Goal: Task Accomplishment & Management: Complete application form

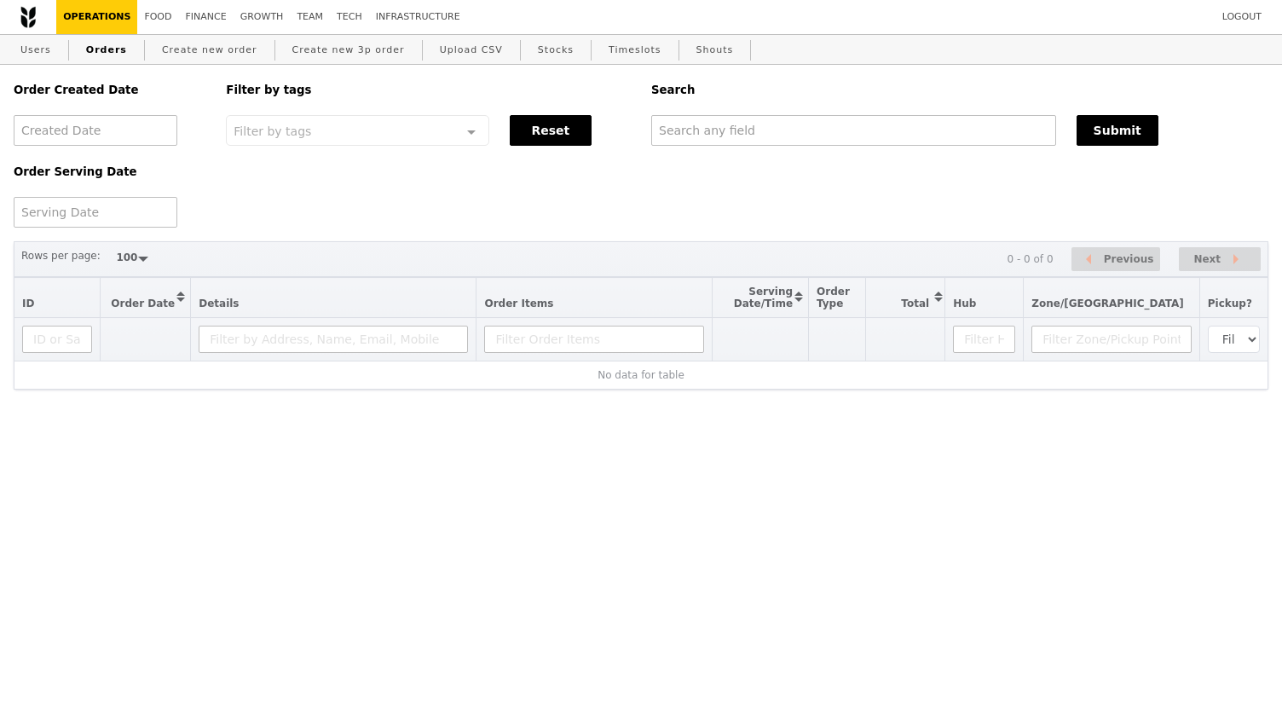
select select "100"
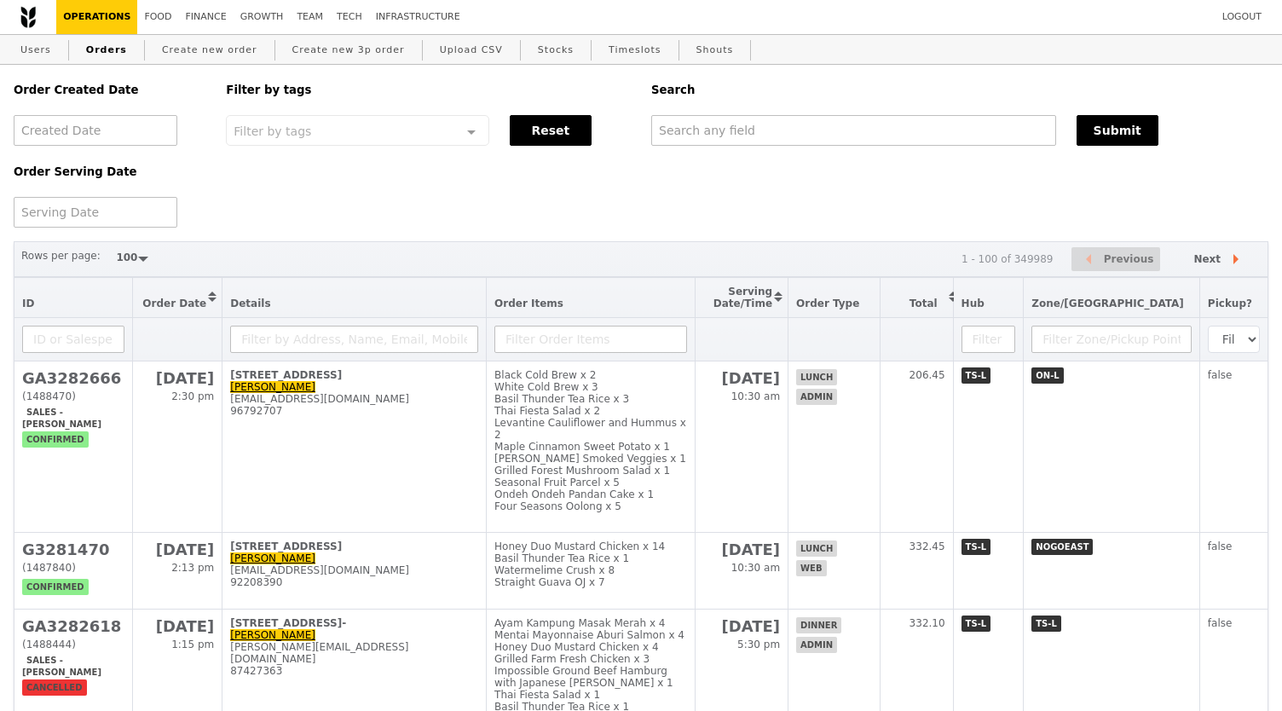
select select "100"
click at [193, 43] on link "Create new order" at bounding box center [209, 50] width 109 height 31
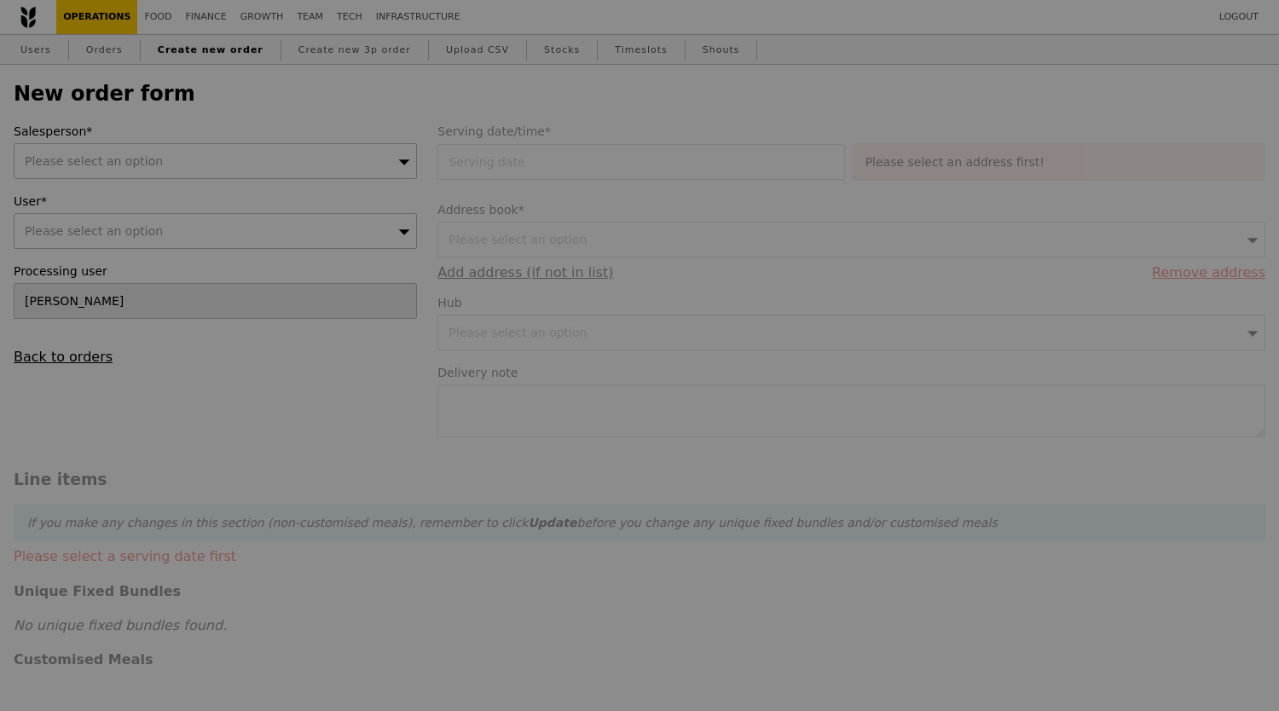
type input "Confirm"
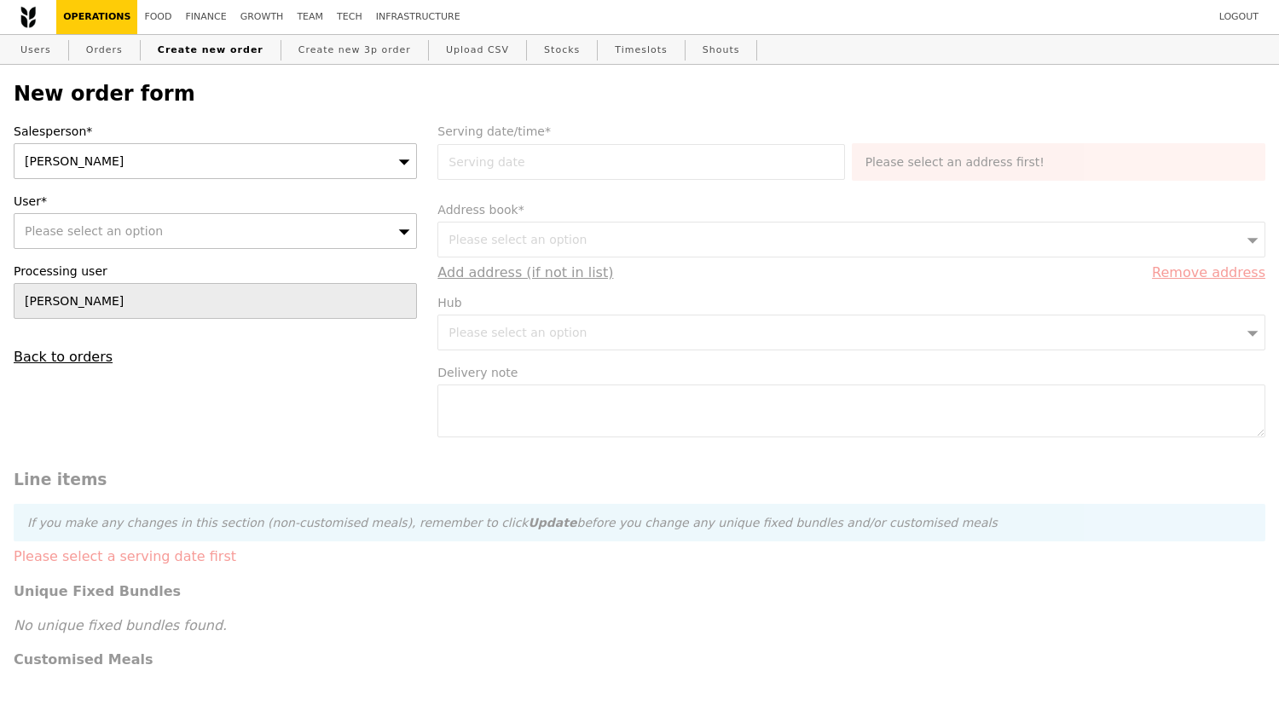
click at [312, 235] on div "Please select an option" at bounding box center [215, 231] width 403 height 36
click at [328, 232] on input "User*" at bounding box center [215, 231] width 402 height 34
type input "[PERSON_NAME][DOMAIN_NAME][EMAIL_ADDRESS][DOMAIN_NAME]"
type input "Confirm"
type input "[PERSON_NAME][DOMAIN_NAME][EMAIL_ADDRESS][DOMAIN_NAME]"
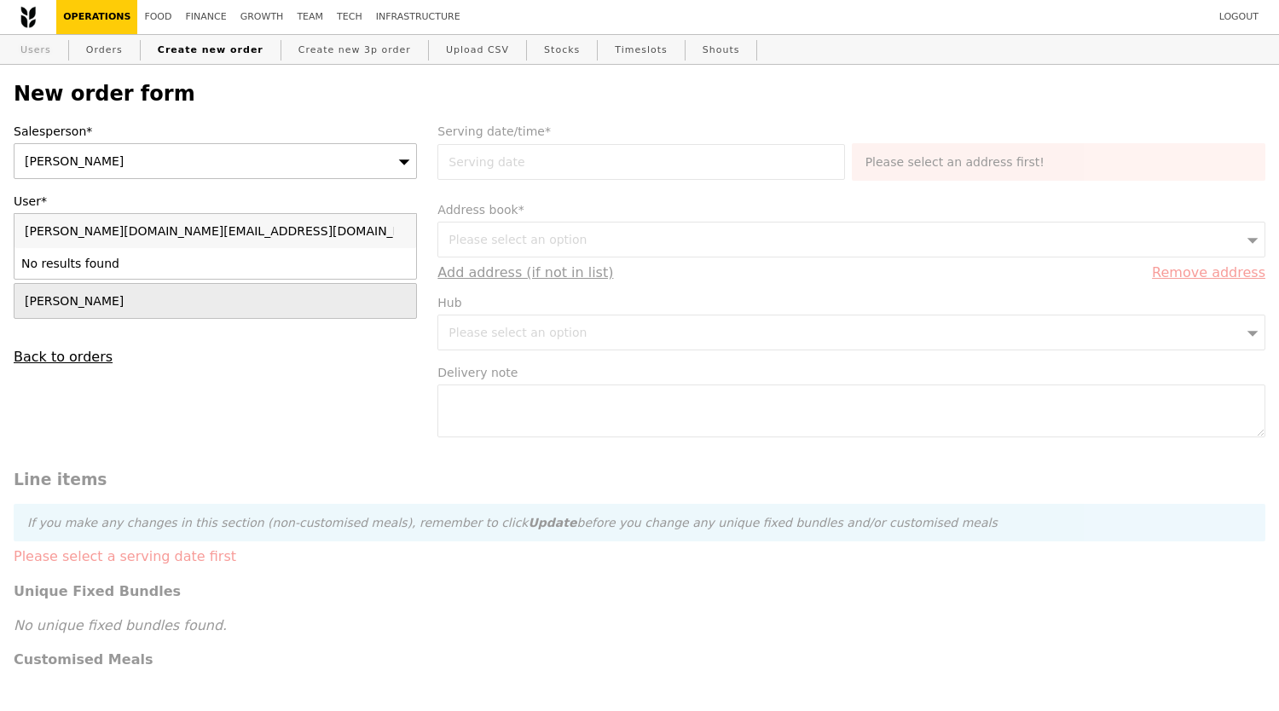
click at [47, 43] on link "Users" at bounding box center [36, 50] width 44 height 31
click at [327, 230] on div "Please select an option" at bounding box center [215, 231] width 403 height 36
type input "Confirm"
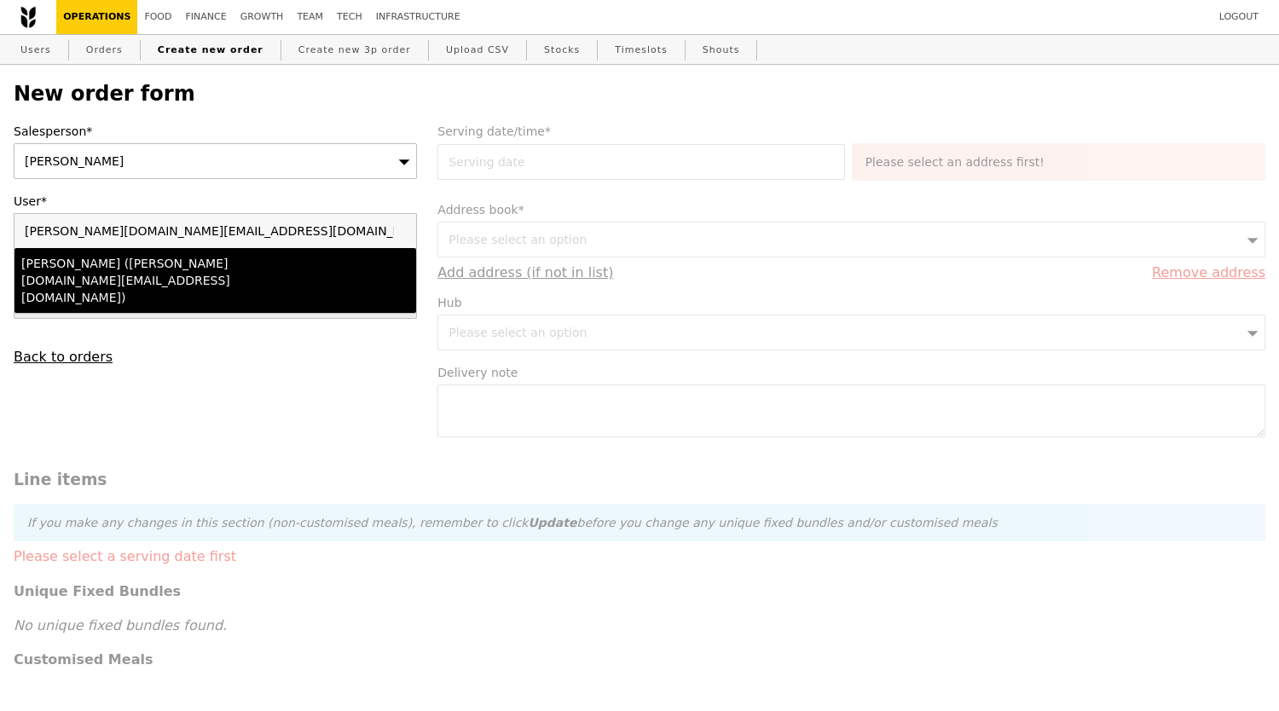
type input "regina.ee@vitapartners.com"
click at [327, 262] on div "Regina Ee (regina.ee@vitapartners.com)" at bounding box center [215, 280] width 388 height 51
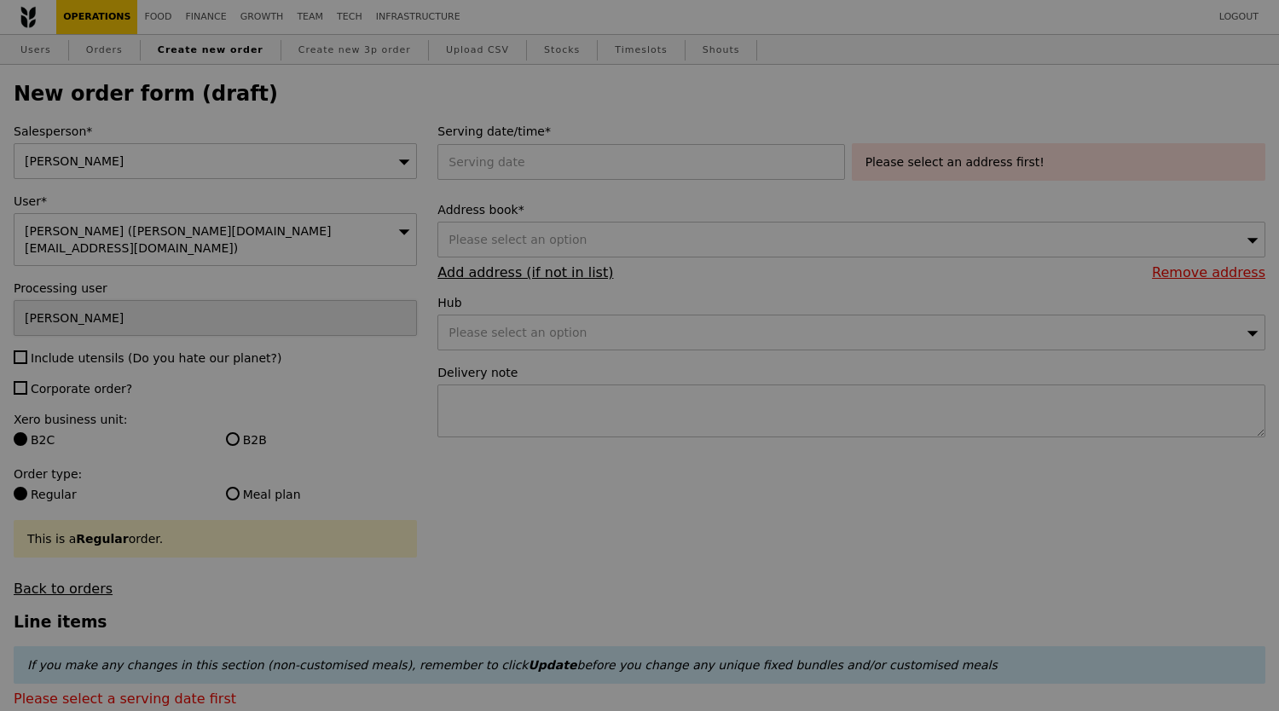
type input "Confirm"
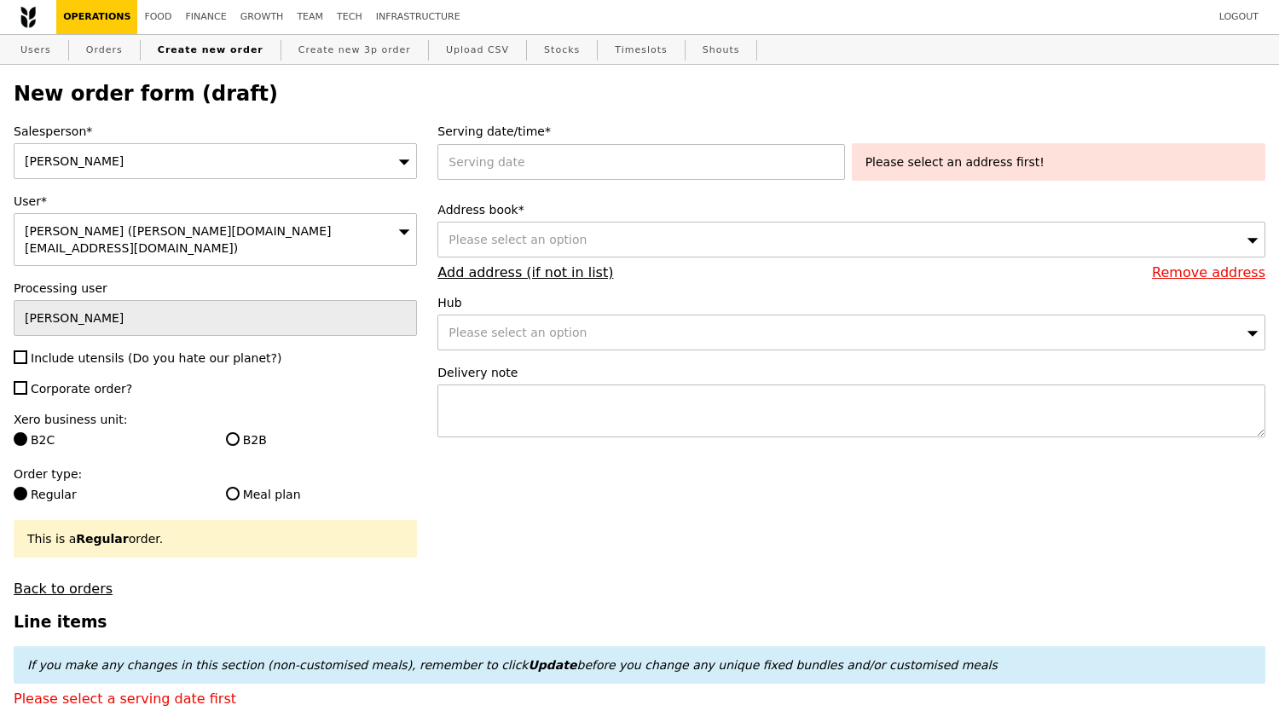
click at [140, 350] on label "Include utensils (Do you hate our planet?)" at bounding box center [215, 358] width 403 height 17
click at [27, 350] on input "Include utensils (Do you hate our planet?)" at bounding box center [21, 357] width 14 height 14
checkbox input "true"
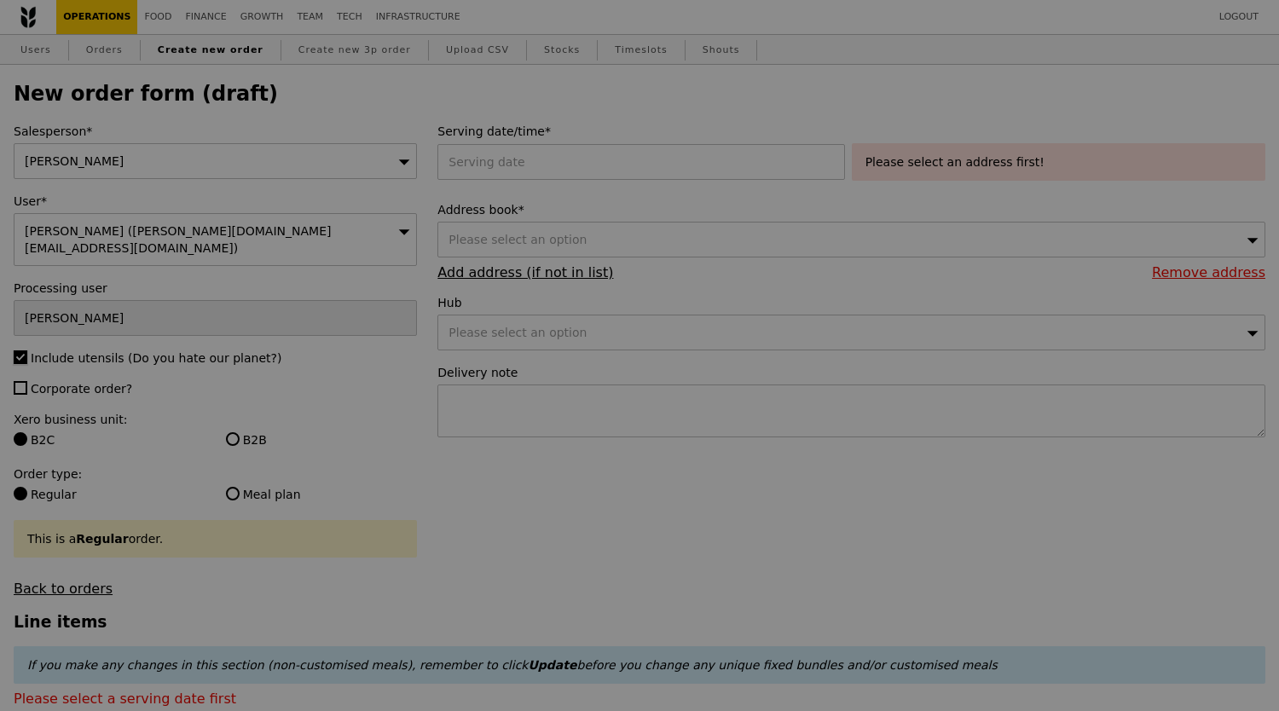
type input "Confirm"
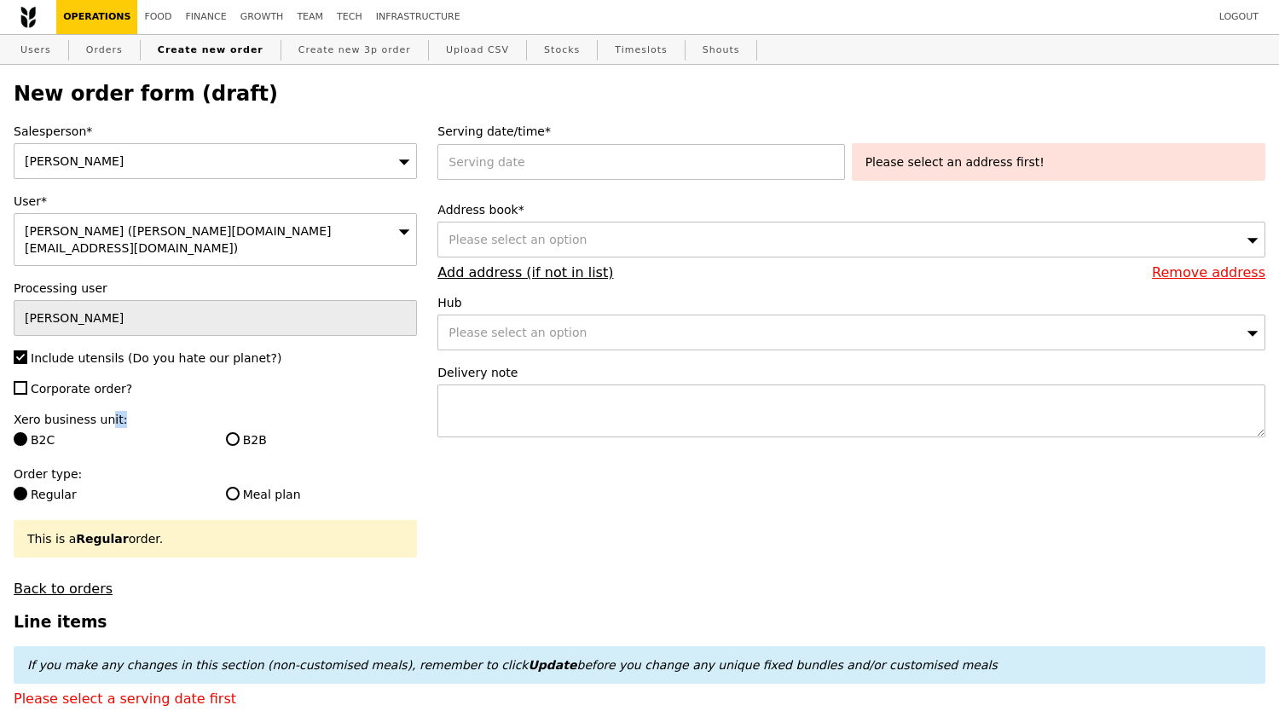
drag, startPoint x: 102, startPoint y: 389, endPoint x: 118, endPoint y: 383, distance: 16.5
click at [118, 383] on div "Salesperson* Alvin Seah User* Regina Ee (regina.ee@vitapartners.com) Processing…" at bounding box center [215, 360] width 424 height 474
click at [128, 380] on label "Corporate order?" at bounding box center [215, 388] width 403 height 17
click at [27, 381] on input "Corporate order?" at bounding box center [21, 388] width 14 height 14
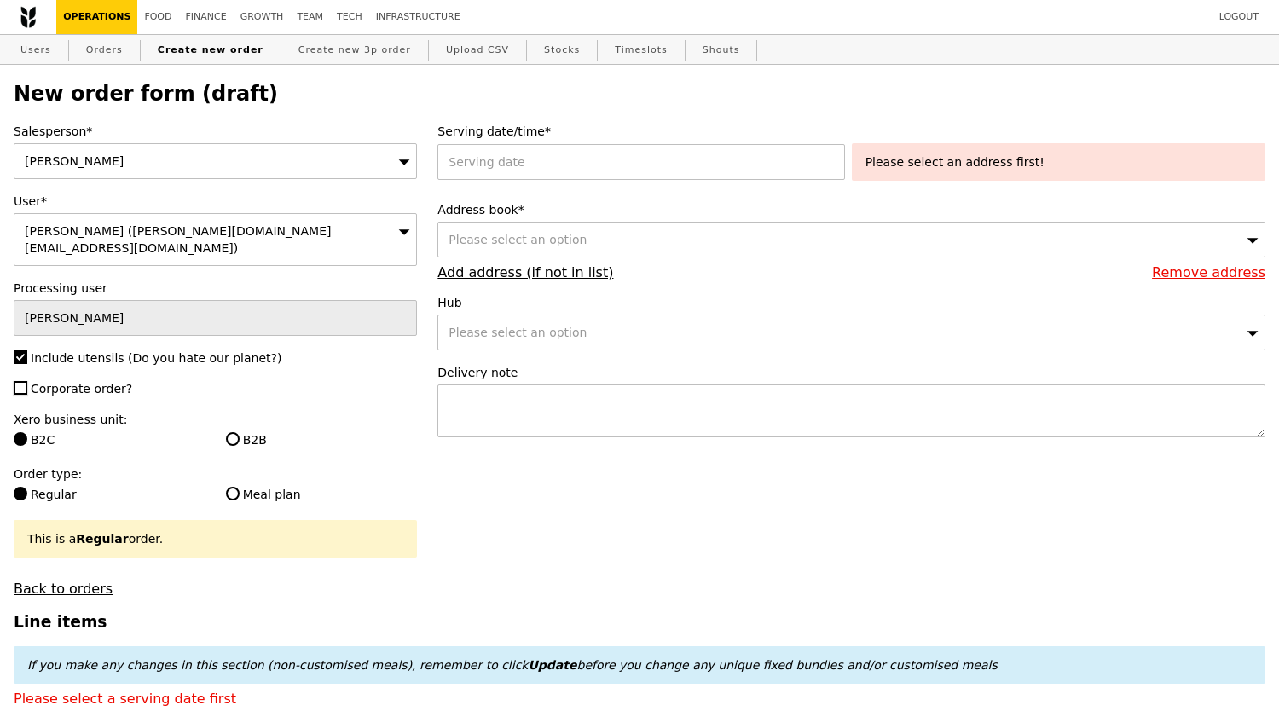
checkbox input "true"
click at [236, 432] on input "B2B" at bounding box center [233, 439] width 14 height 14
radio input "true"
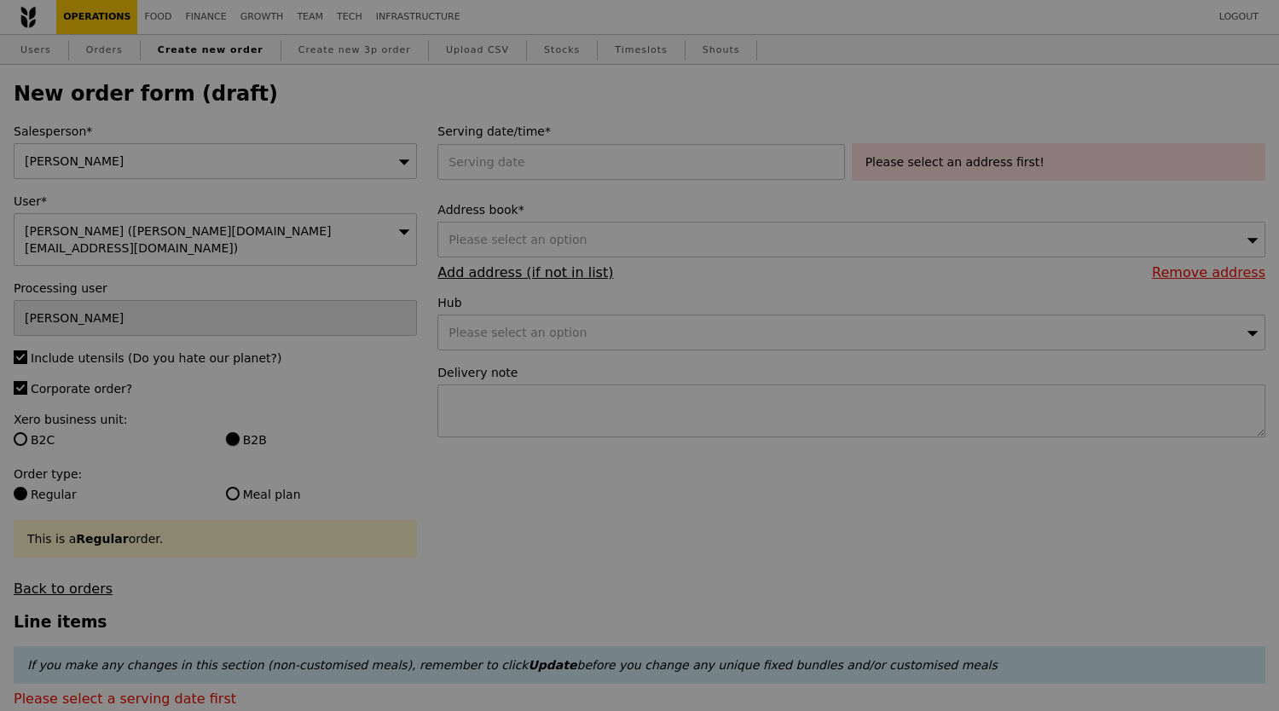
type input "Confirm"
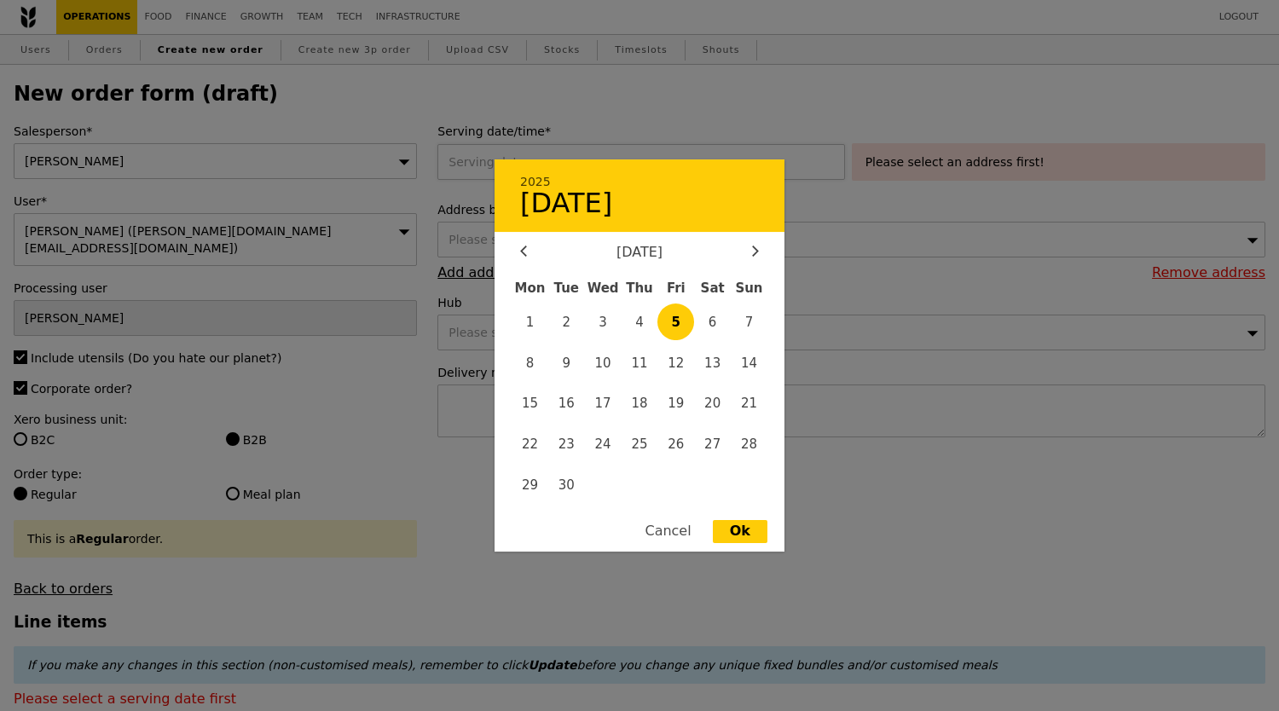
click at [541, 165] on div "2025 5 September September 2025 Mon Tue Wed Thu Fri Sat Sun 1 2 3 4 5 6 7 8 9 1…" at bounding box center [644, 162] width 414 height 36
click at [572, 366] on span "9" at bounding box center [566, 362] width 37 height 37
type input "09 Sep 2025"
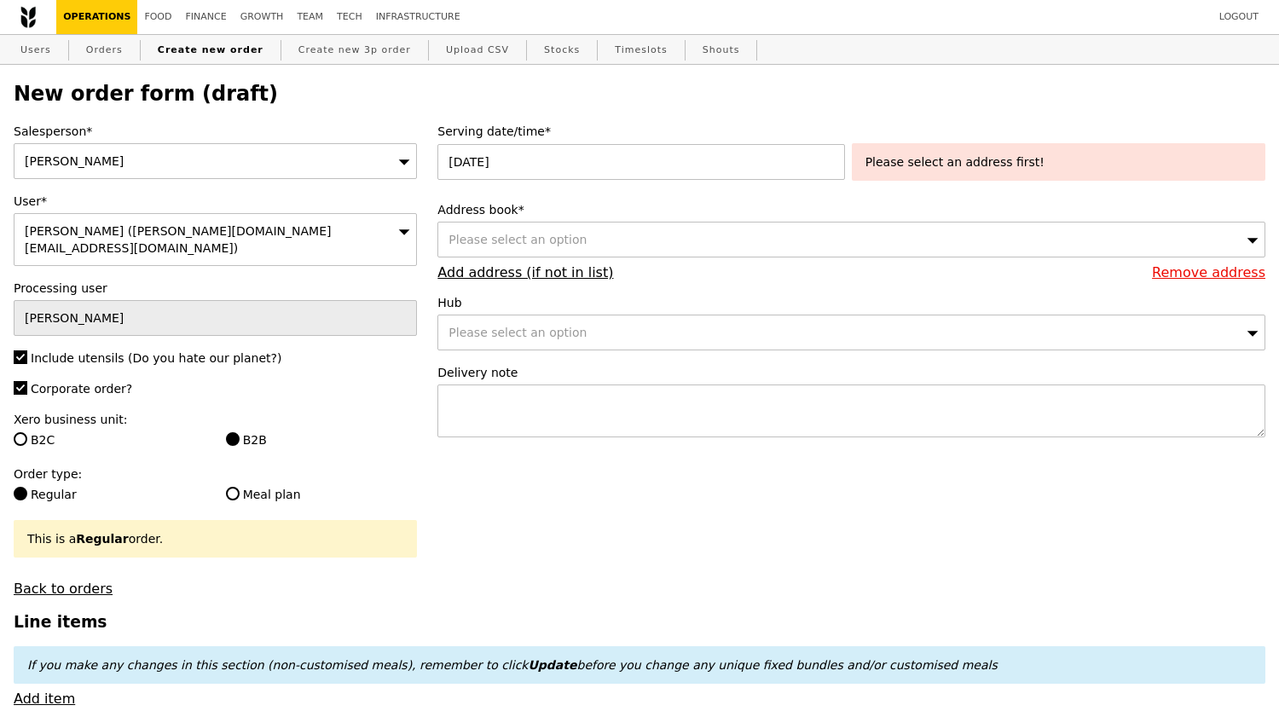
click at [657, 242] on div "Please select an option" at bounding box center [851, 240] width 828 height 36
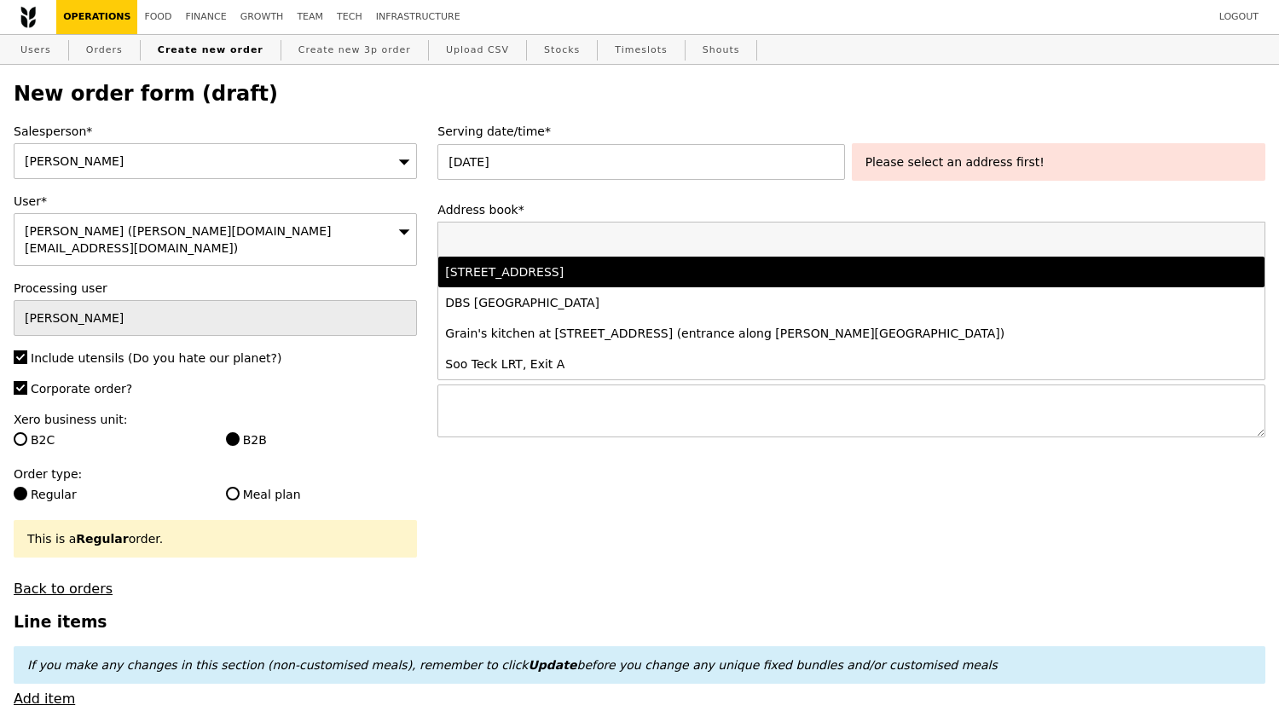
click at [676, 257] on input "Address book*" at bounding box center [851, 240] width 826 height 34
click at [675, 274] on div "2 Tanjong Katong, #05-01, Singapore 437161" at bounding box center [749, 271] width 609 height 17
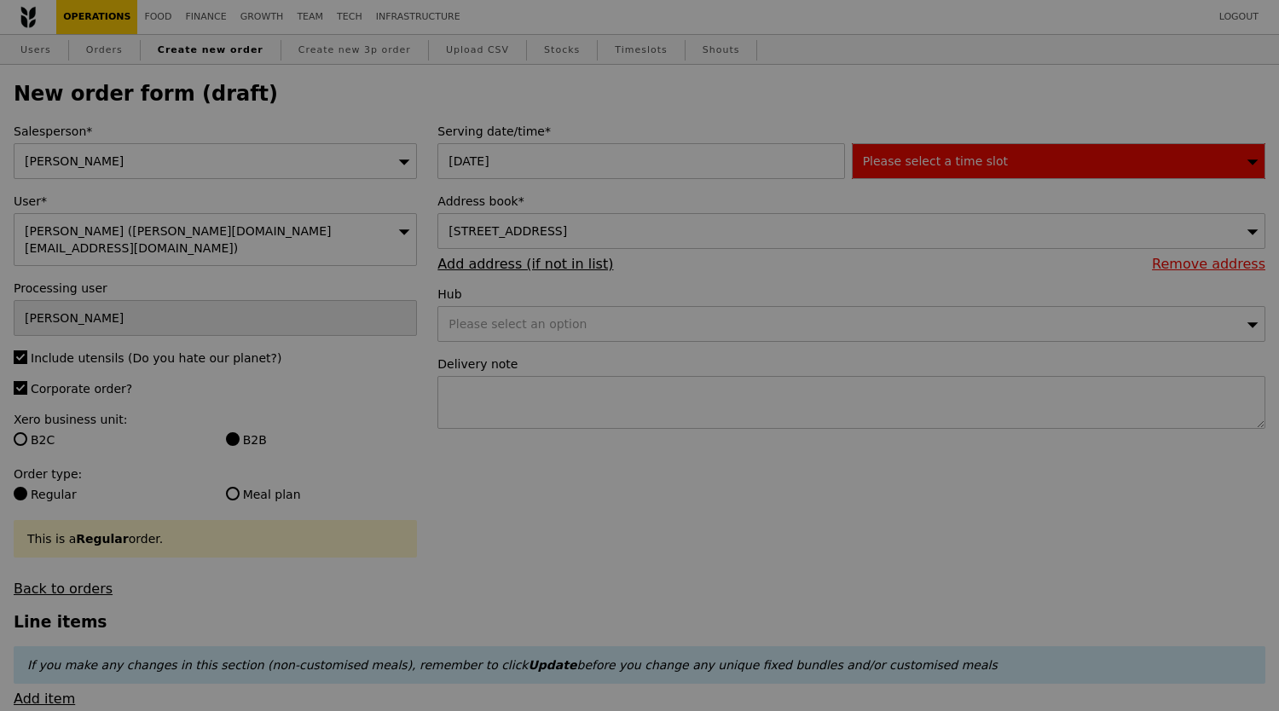
type input "Confirm"
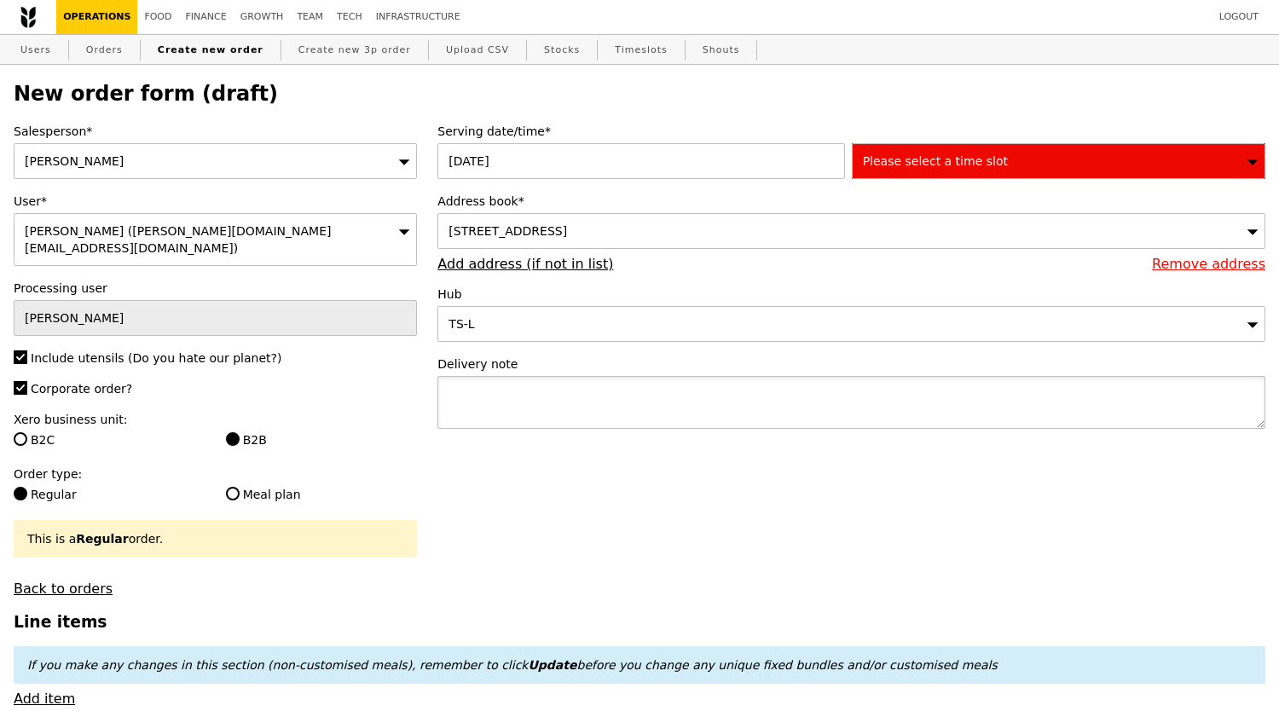
click at [718, 403] on textarea at bounding box center [851, 402] width 828 height 53
type textarea "Deliver before 1115AM"
type input "Confirm"
drag, startPoint x: 976, startPoint y: 144, endPoint x: 968, endPoint y: 171, distance: 28.6
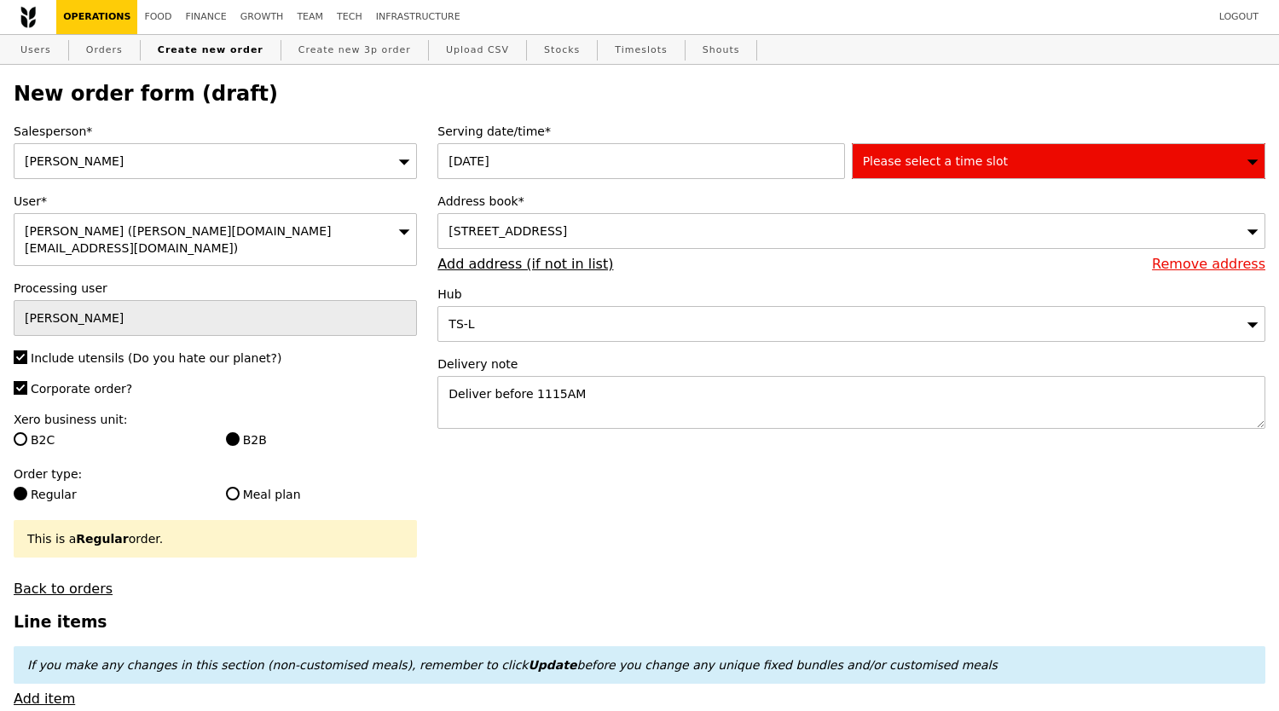
click at [968, 171] on div "Serving date/time* 09 Sep 2025 Please select a time slot" at bounding box center [851, 151] width 828 height 56
click at [968, 168] on span "Please select a time slot" at bounding box center [935, 161] width 145 height 14
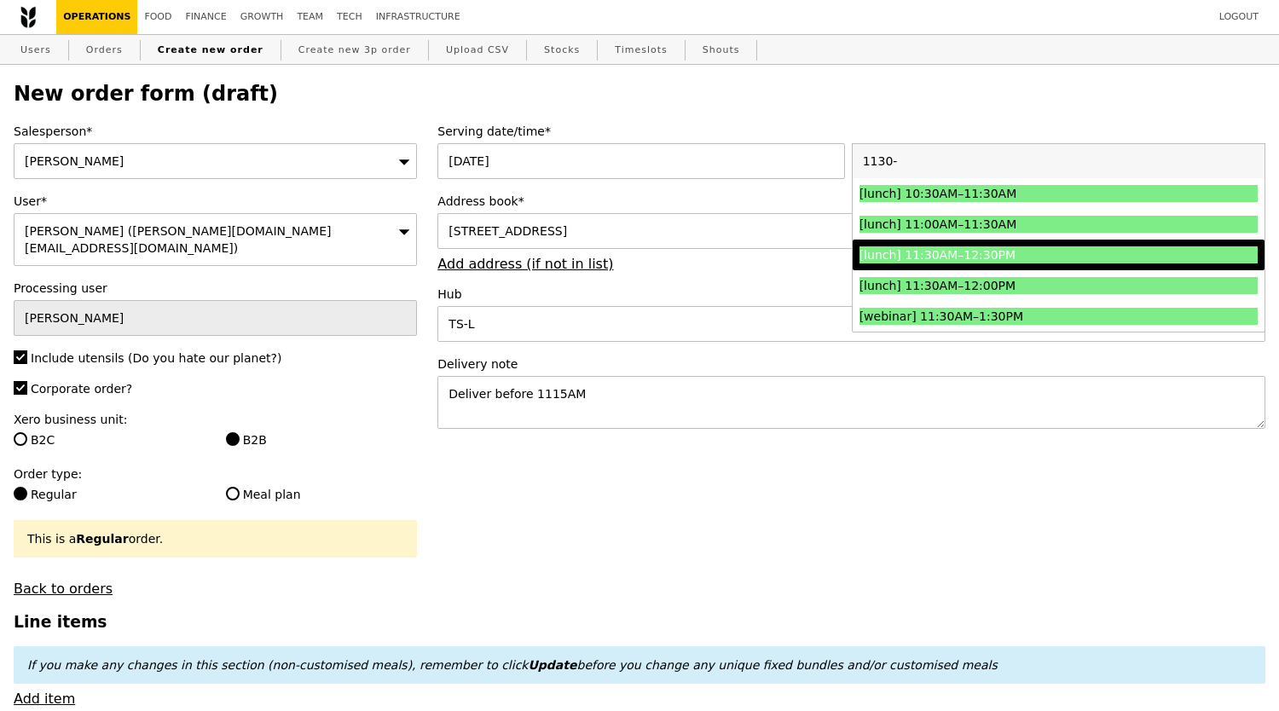
type input "1130-"
click at [967, 269] on li "[lunch] 11:30AM–12:30PM" at bounding box center [1059, 255] width 412 height 31
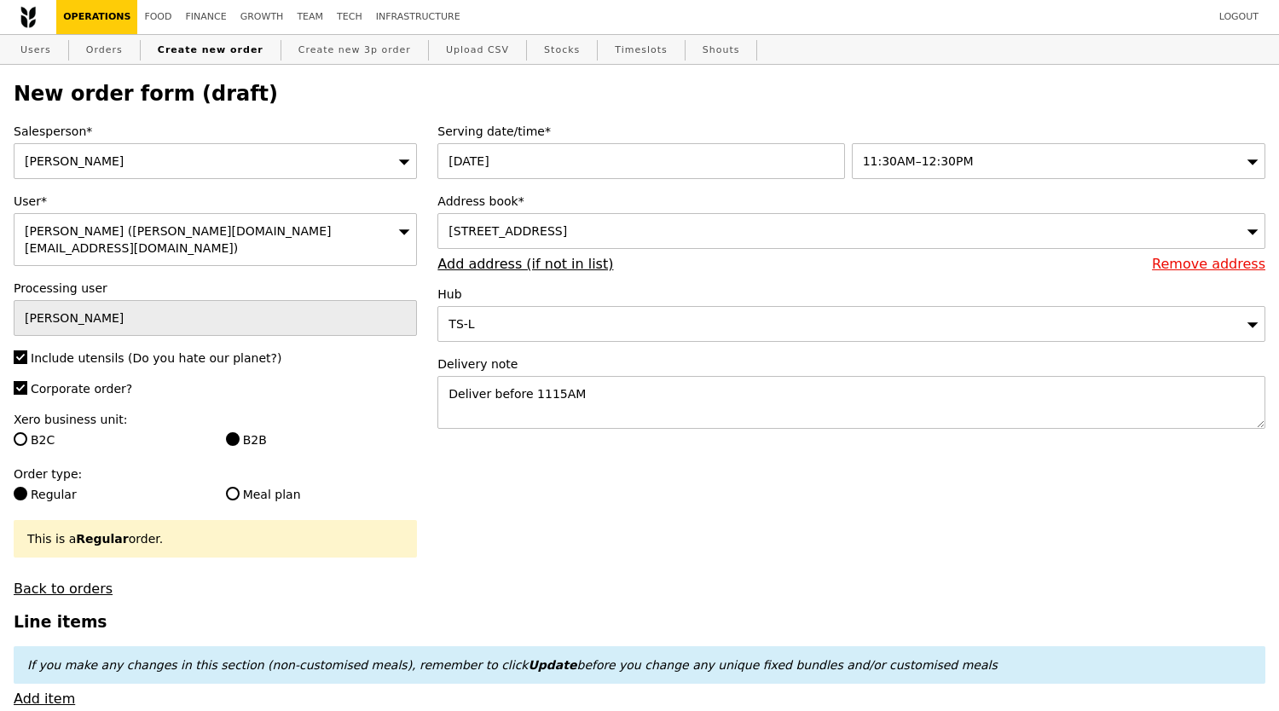
type input "Confirm"
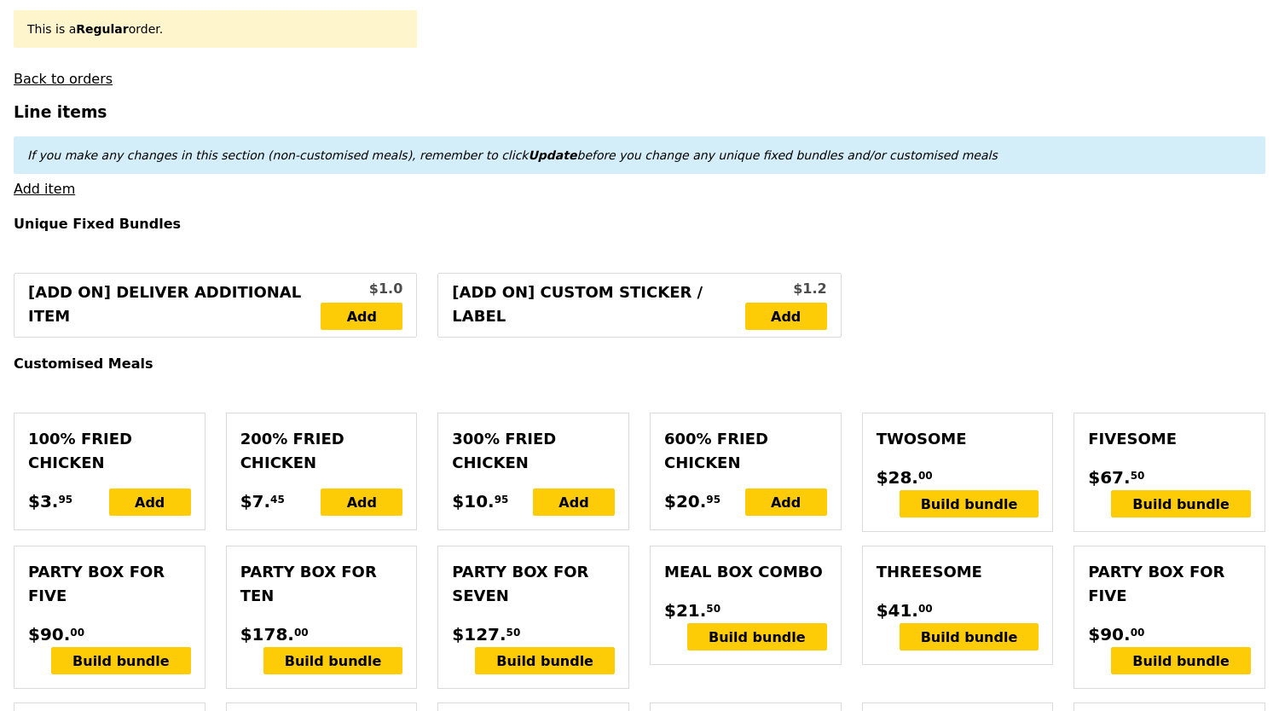
scroll to position [502, 0]
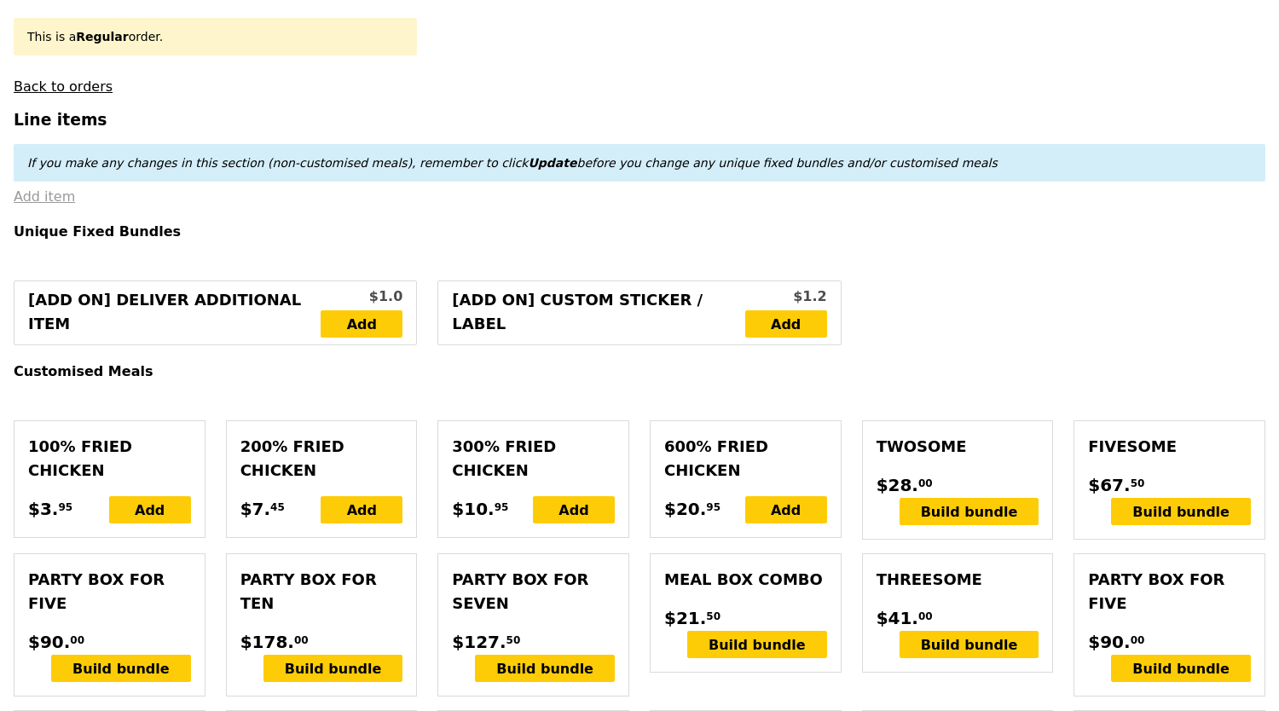
click at [43, 193] on link "Add item" at bounding box center [44, 196] width 61 height 16
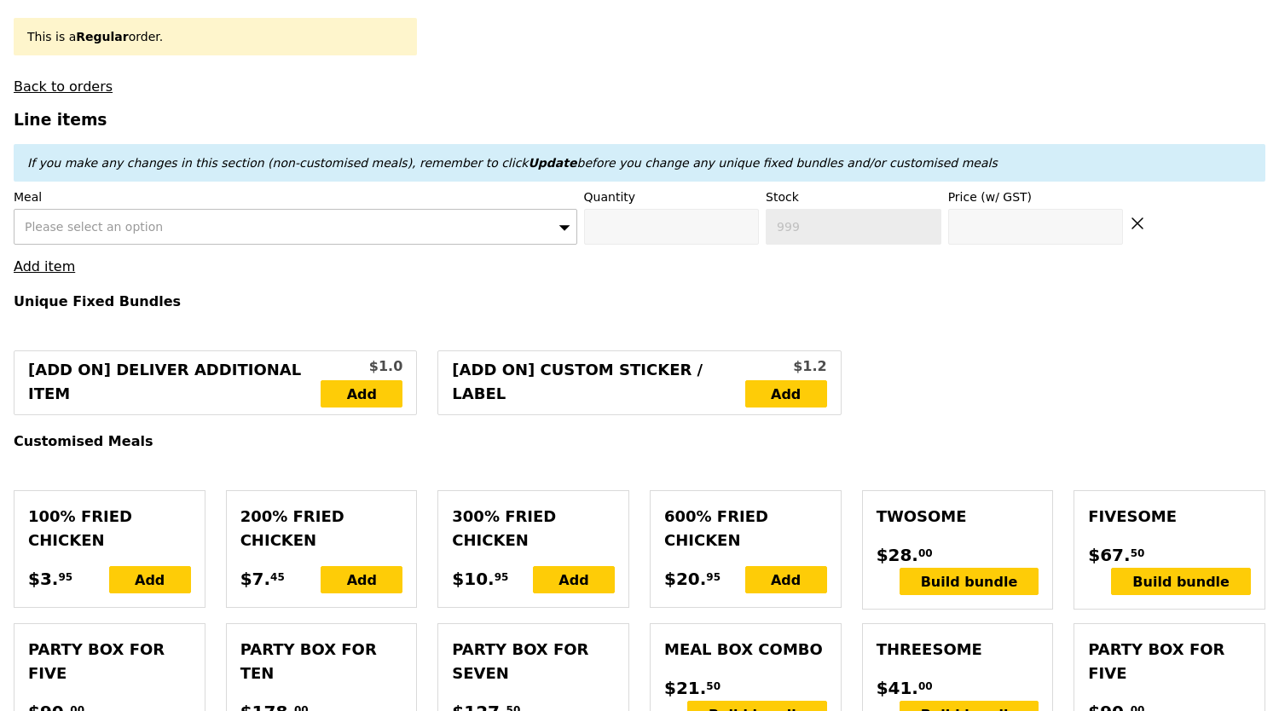
click at [160, 209] on div "Please select an option" at bounding box center [296, 227] width 564 height 36
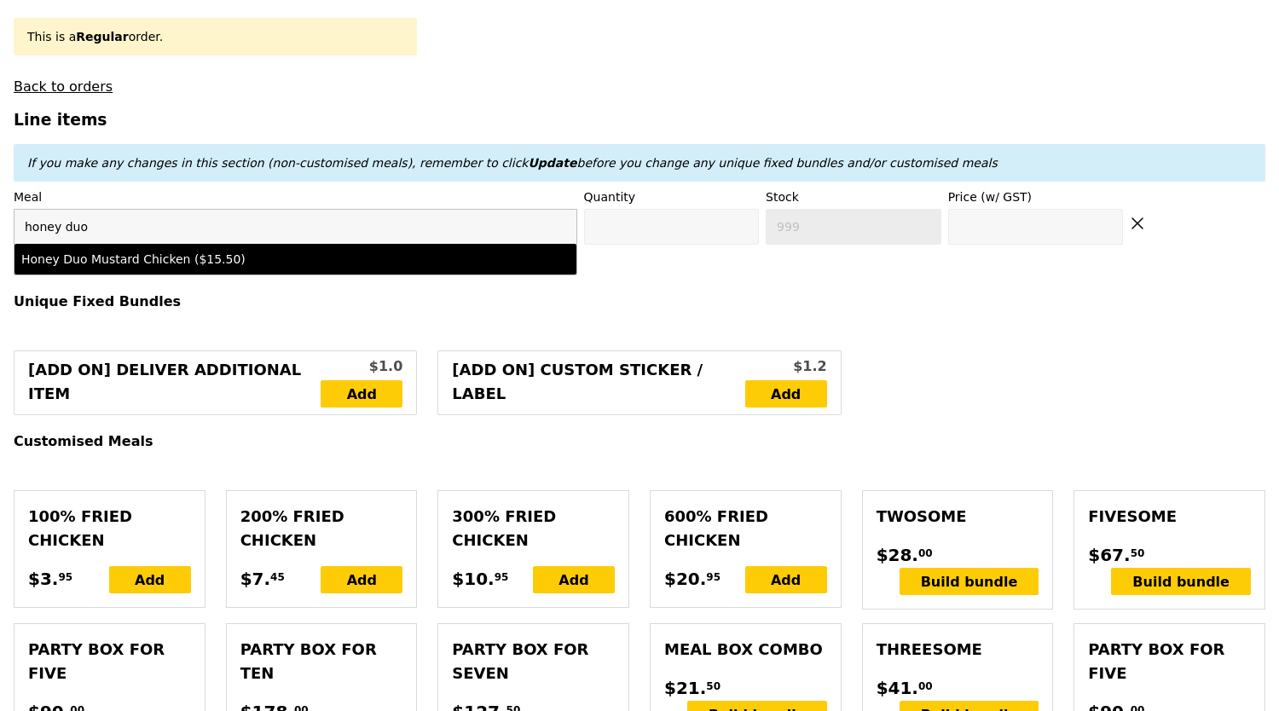
type input "honey duo"
click at [397, 251] on div "Honey Duo Mustard Chicken ($15.50)" at bounding box center [226, 259] width 411 height 17
type input "Confirm anyway"
type input "0"
type input "480"
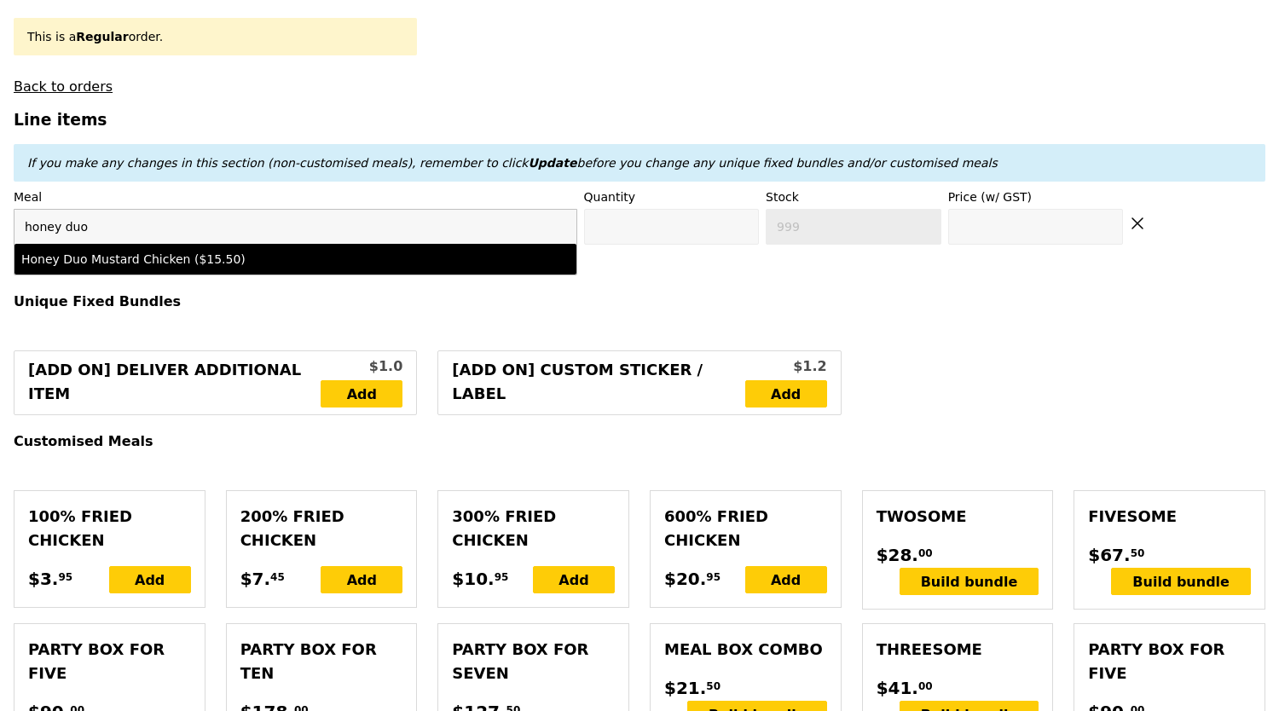
type input "15.5"
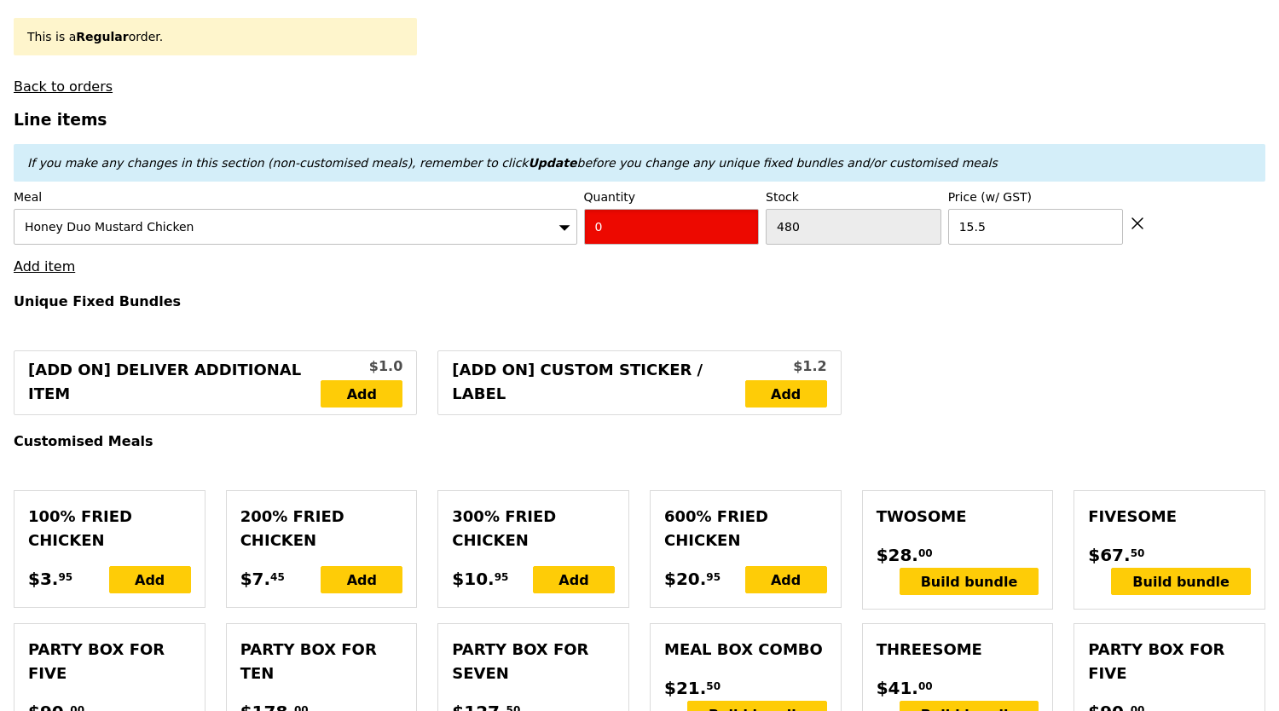
click at [698, 223] on input "0" at bounding box center [672, 227] width 176 height 36
type input "Confirm"
type input "7"
type input "Loading..."
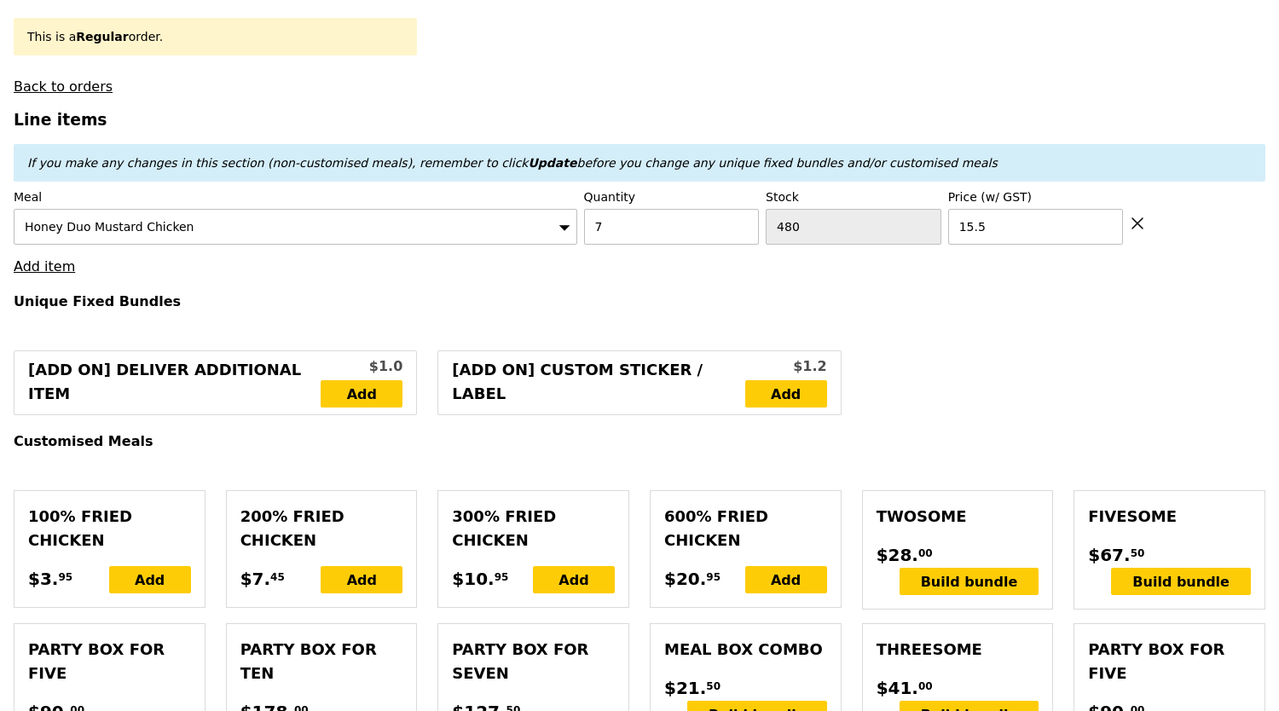
type input "108.50"
type input "3.62"
type input "3.95"
type input "112.45"
type input "Confirm"
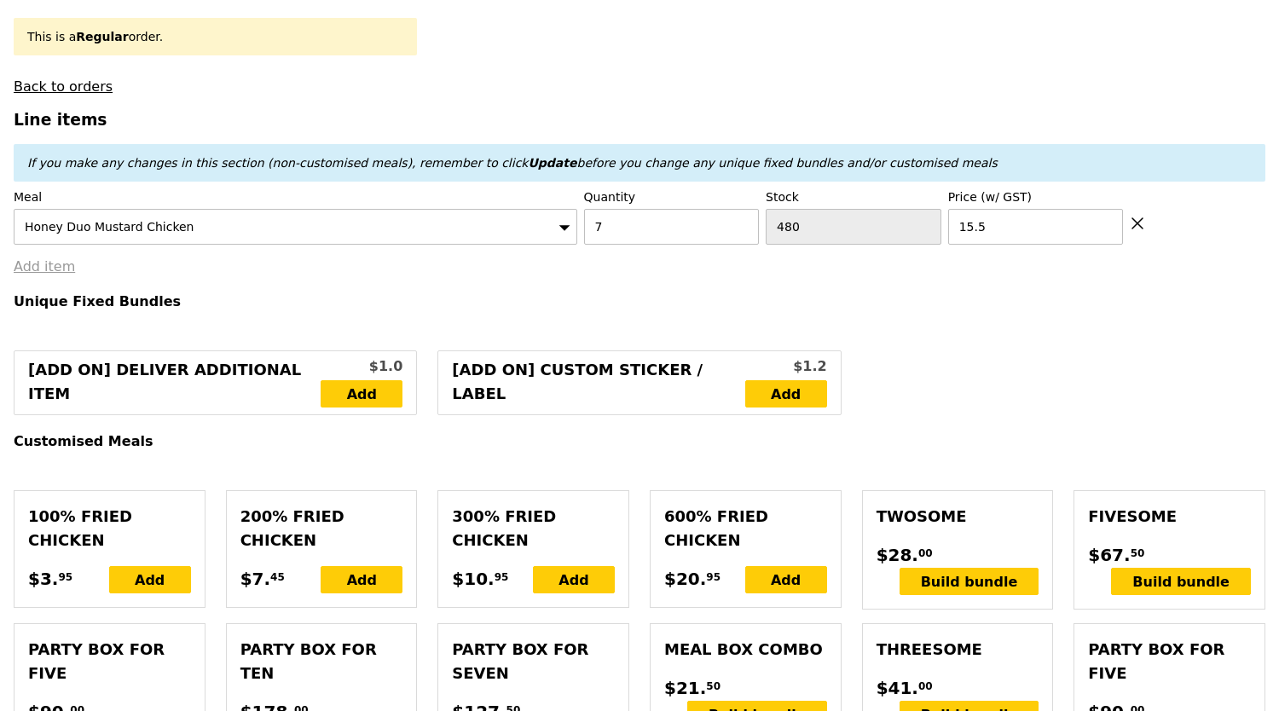
click at [27, 258] on link "Add item" at bounding box center [44, 266] width 61 height 16
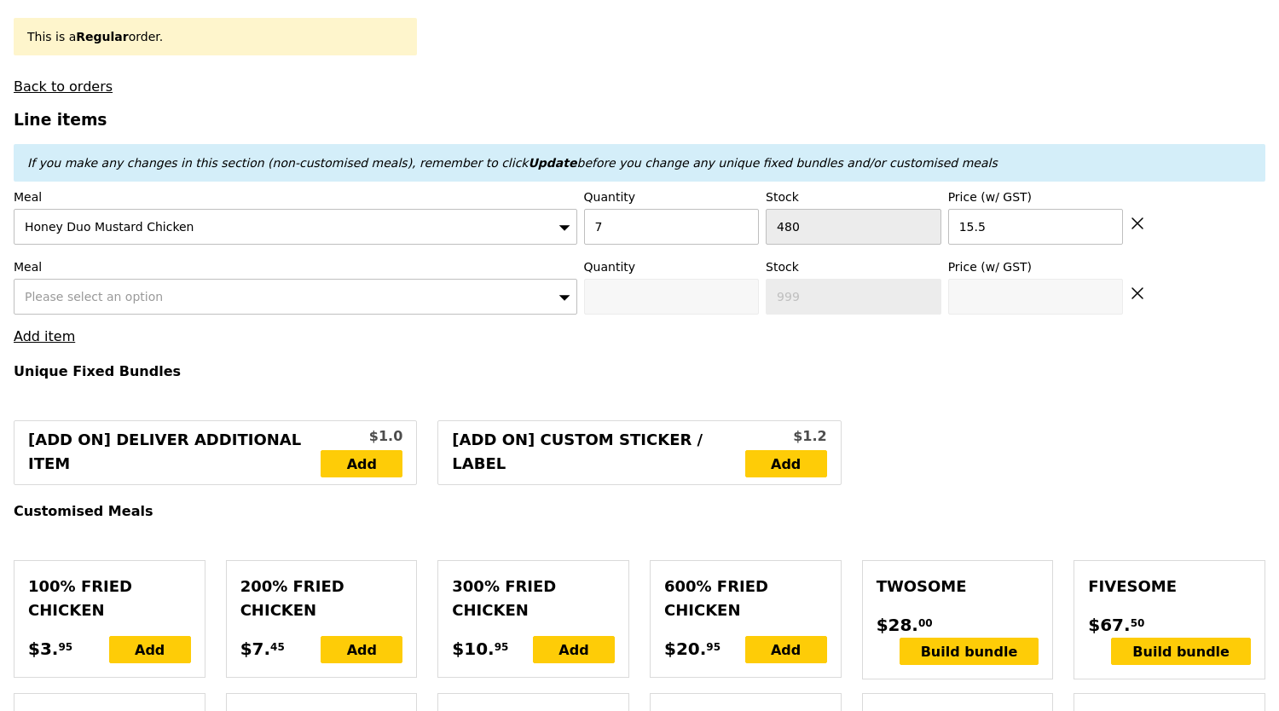
click at [84, 290] on span "Please select an option" at bounding box center [94, 297] width 138 height 14
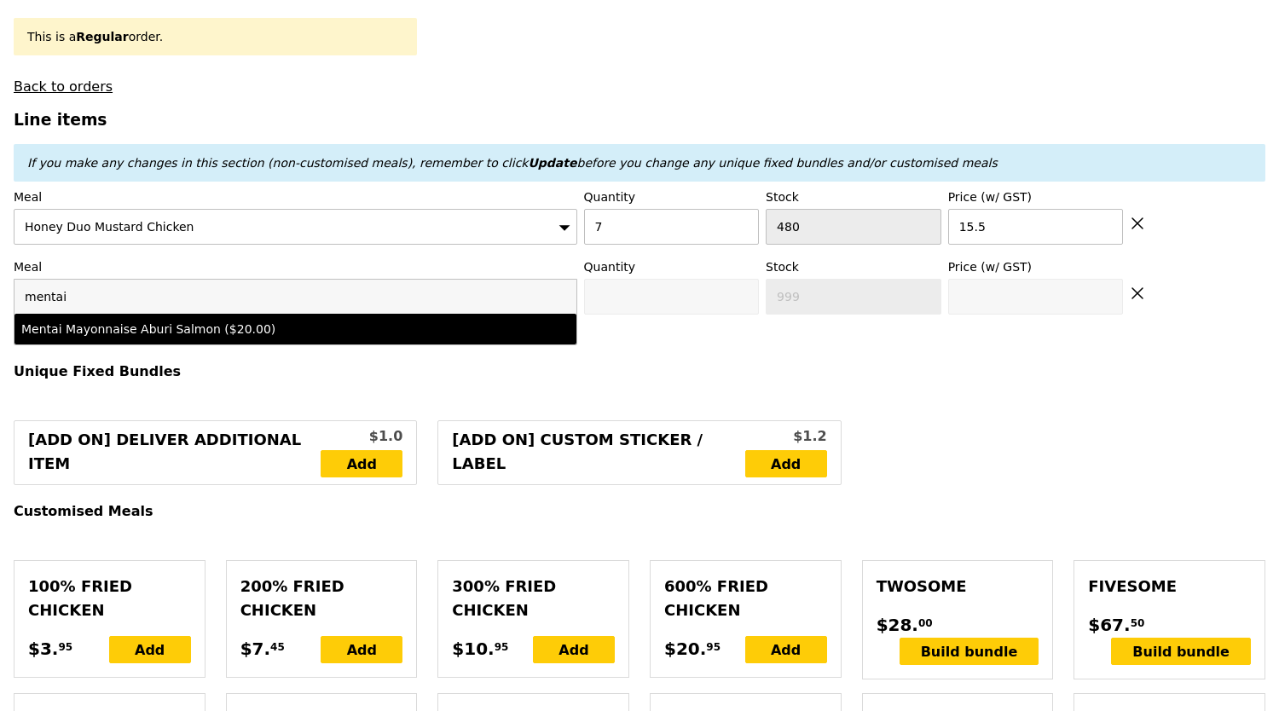
type input "mentai"
click at [106, 321] on div "Mentai Mayonnaise Aburi Salmon ($20.00)" at bounding box center [226, 329] width 411 height 17
type input "Confirm anyway"
type input "0"
type input "488"
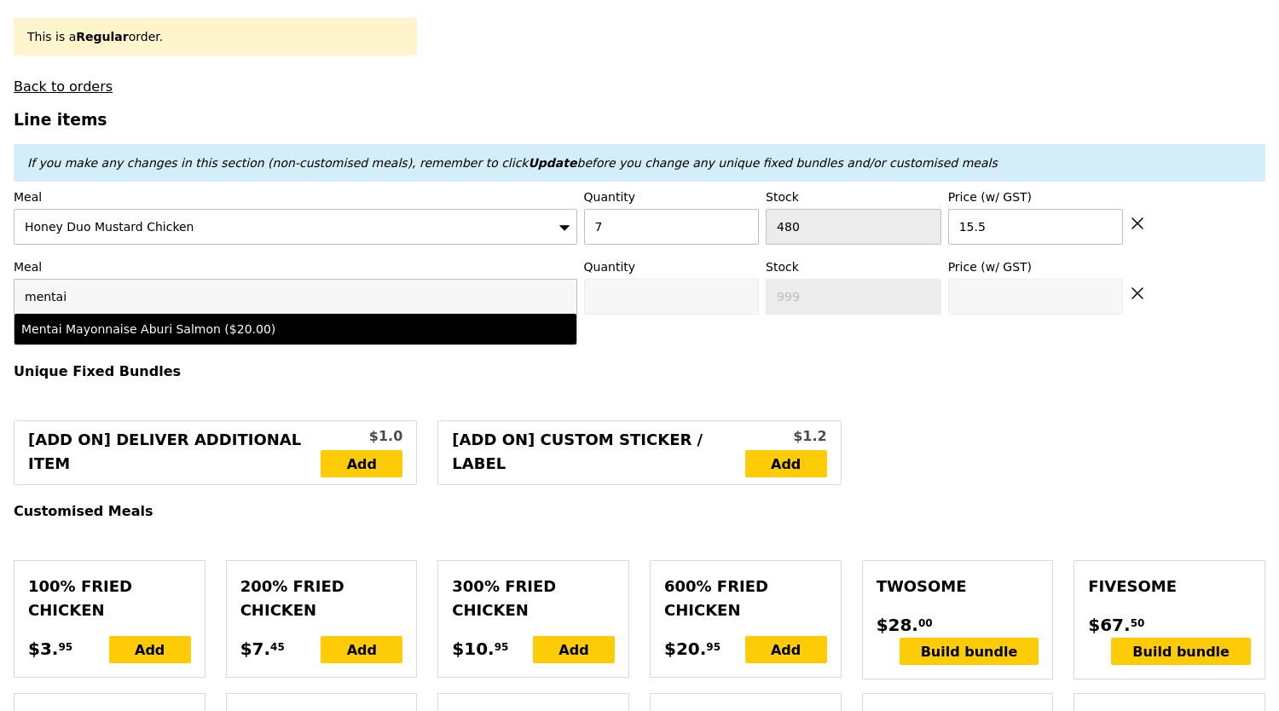
type input "20.0"
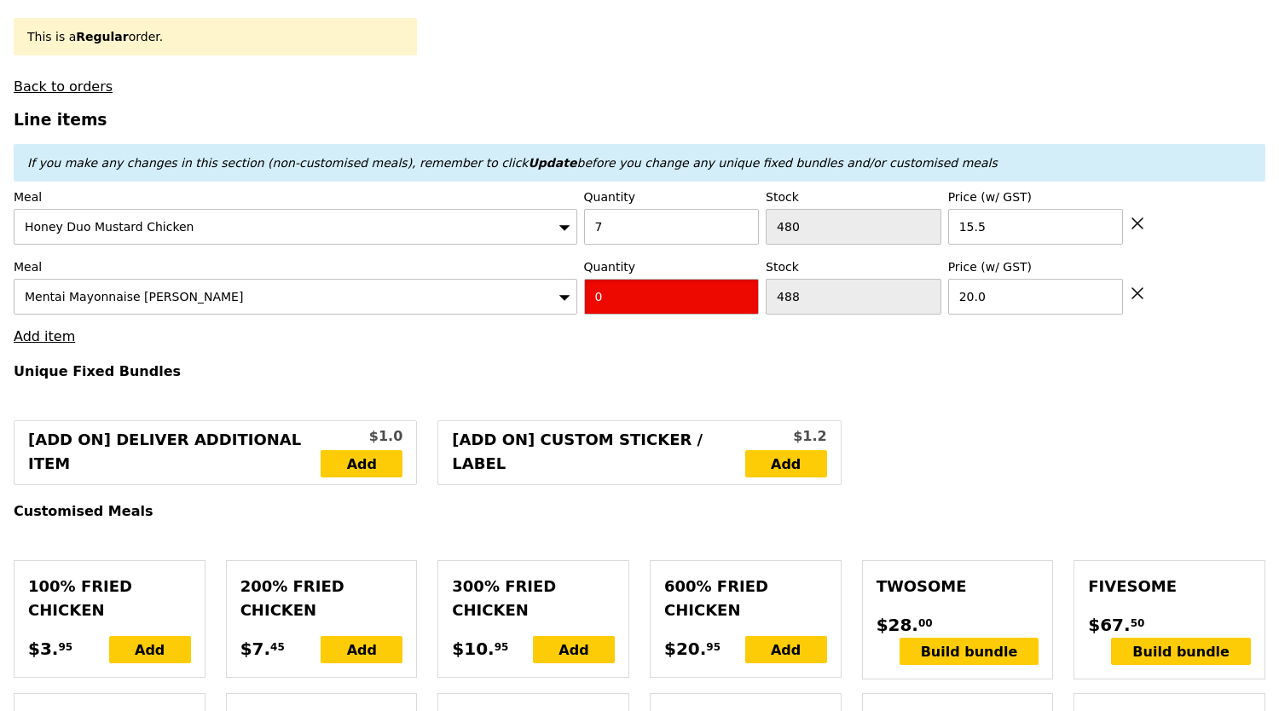
click at [634, 297] on input "0" at bounding box center [672, 297] width 176 height 36
type input "Confirm"
click at [634, 297] on input "1" at bounding box center [672, 297] width 176 height 36
type input "3"
type input "Confirm anyway"
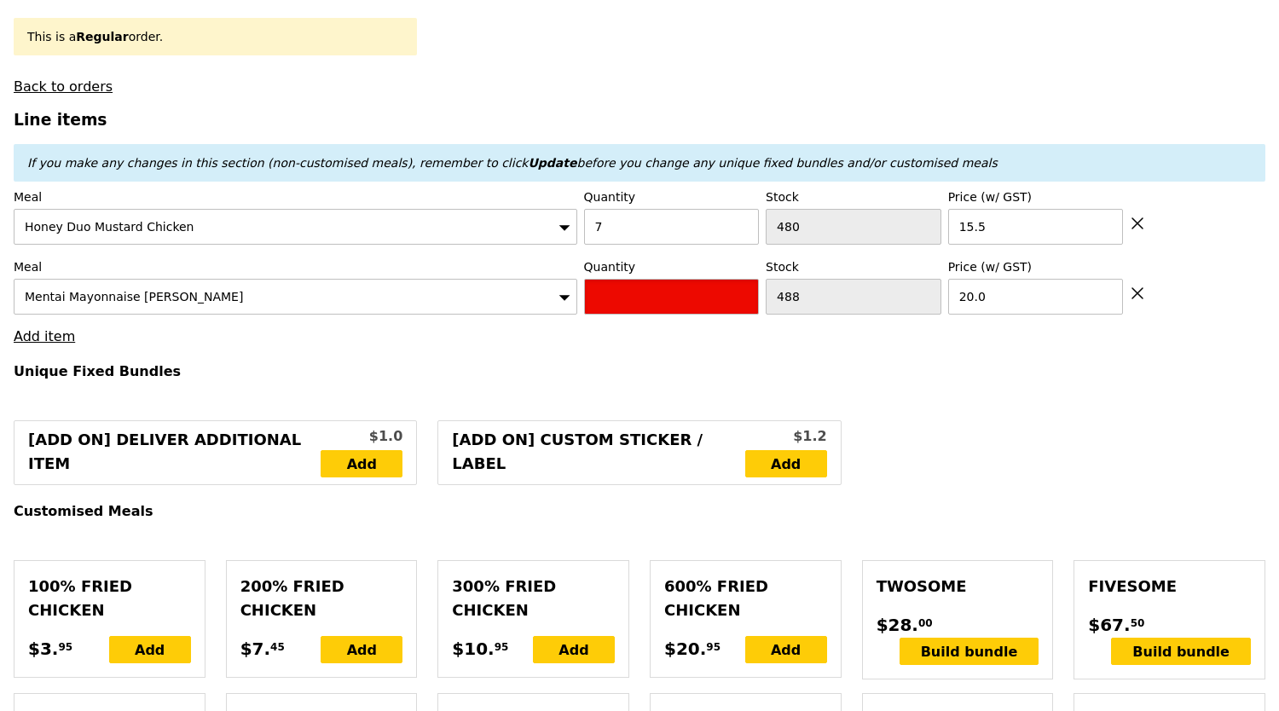
type input "Confirm"
type input "13"
click at [628, 363] on h4 "Unique Fixed Bundles" at bounding box center [640, 371] width 1252 height 16
type input "Loading..."
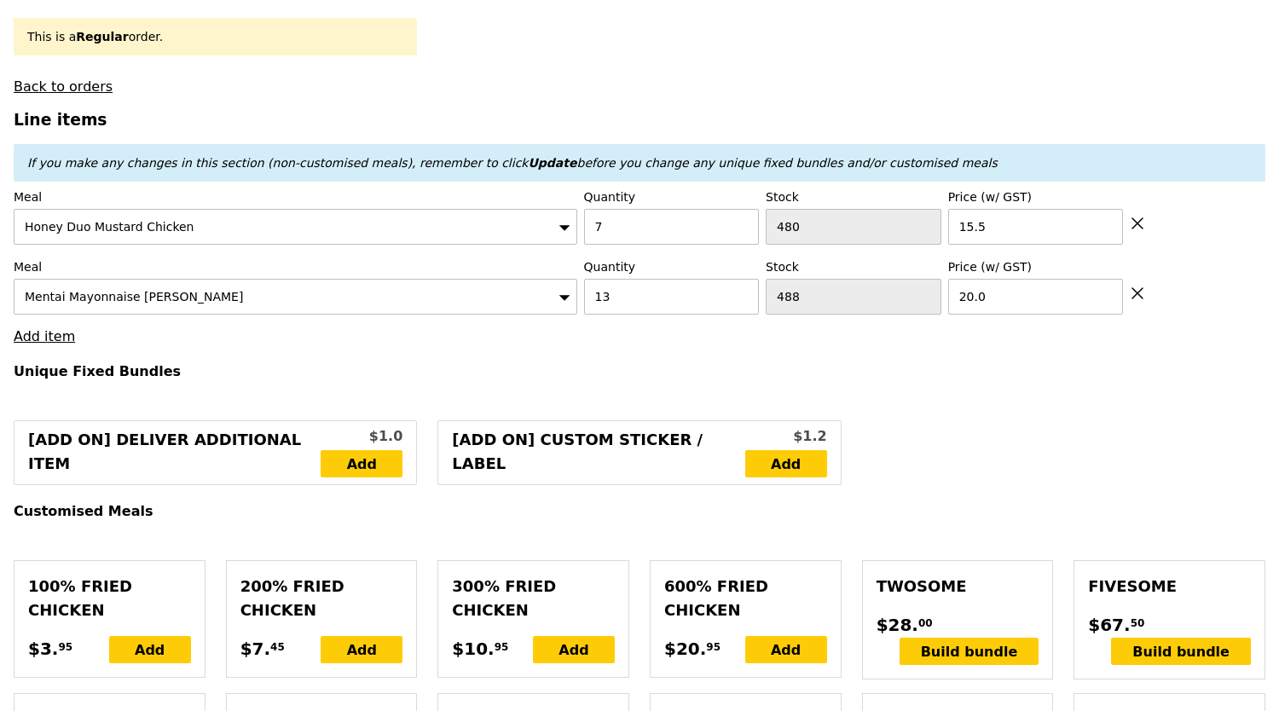
type input "368.50"
type input "372.45"
type input "Confirm"
click at [43, 329] on link "Add item" at bounding box center [44, 336] width 61 height 16
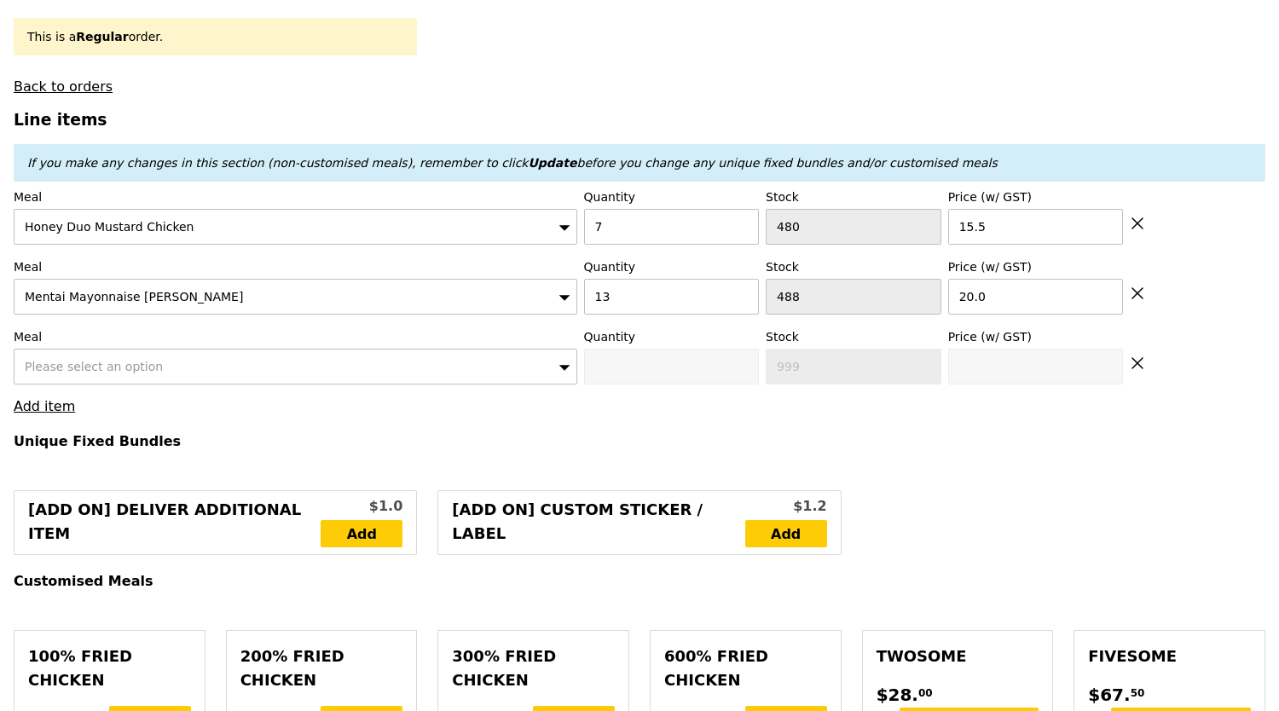
click at [113, 349] on div "Please select an option" at bounding box center [296, 367] width 564 height 36
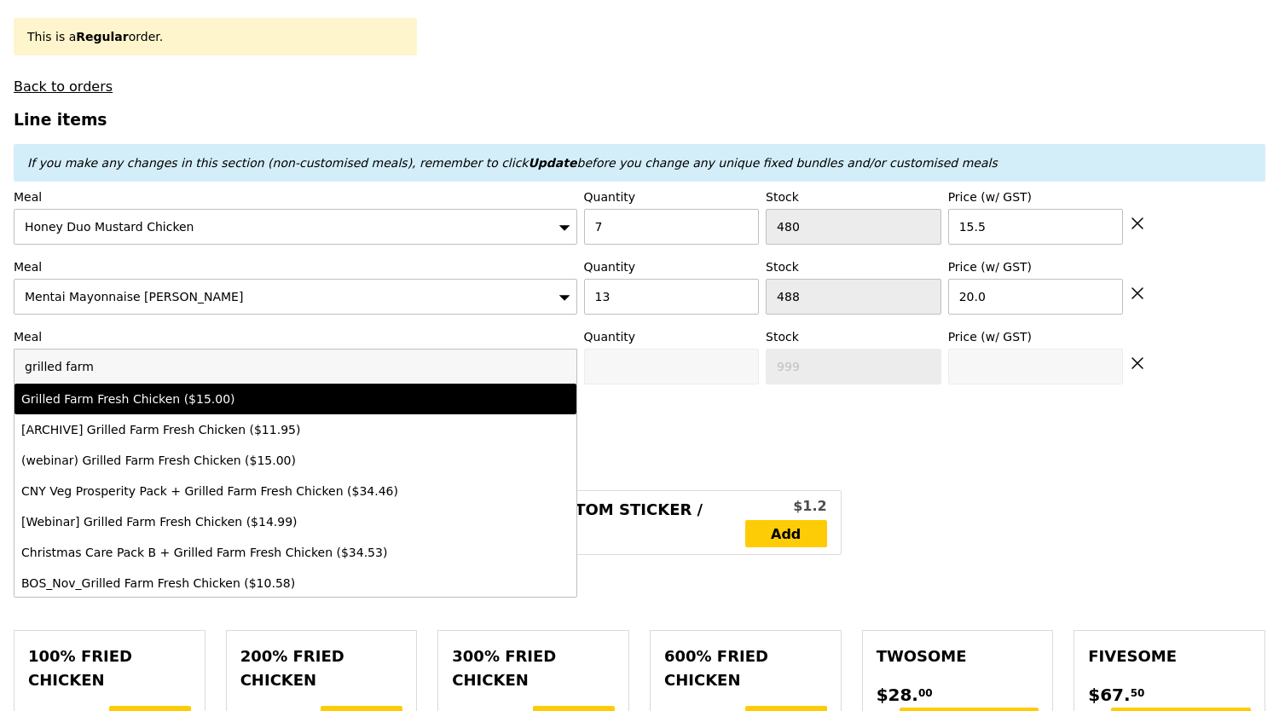
type input "grilled farm"
click at [164, 391] on div "Grilled Farm Fresh Chicken ($15.00)" at bounding box center [226, 399] width 411 height 17
type input "Confirm anyway"
type input "0"
type input "487"
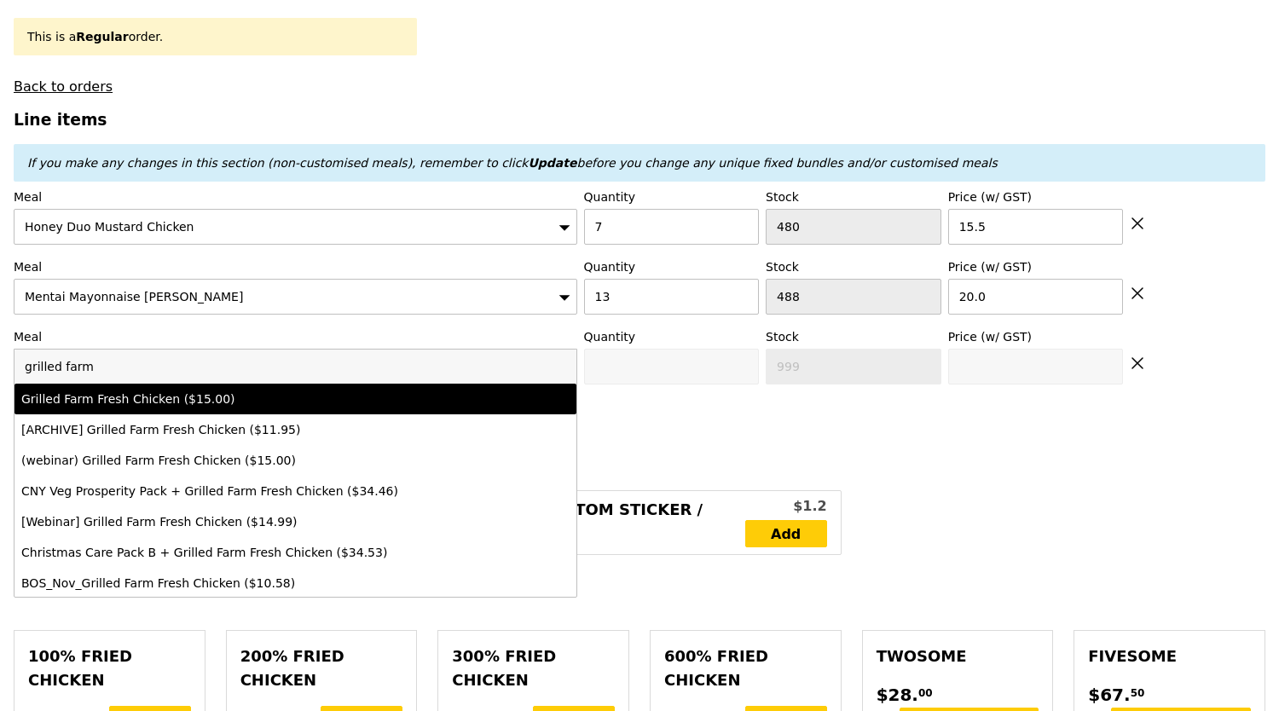
type input "15.0"
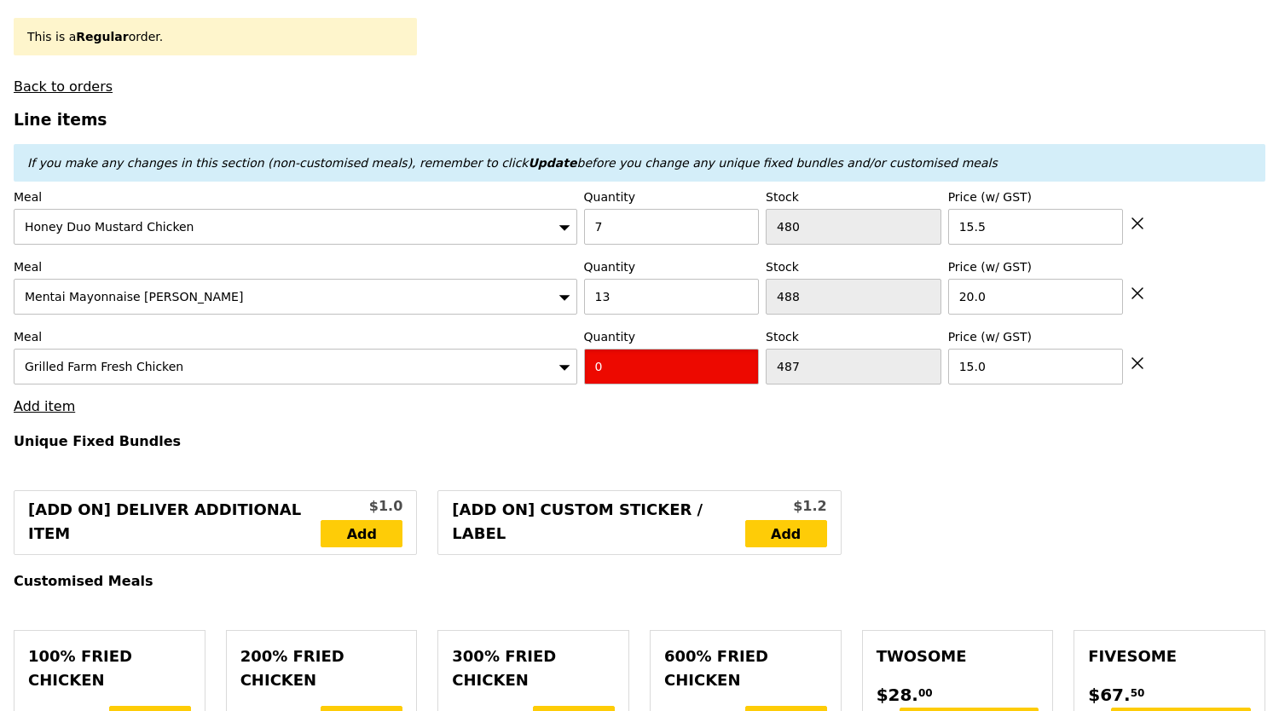
type input "Confirm"
type input "8"
type input "Loading..."
type input "488.50"
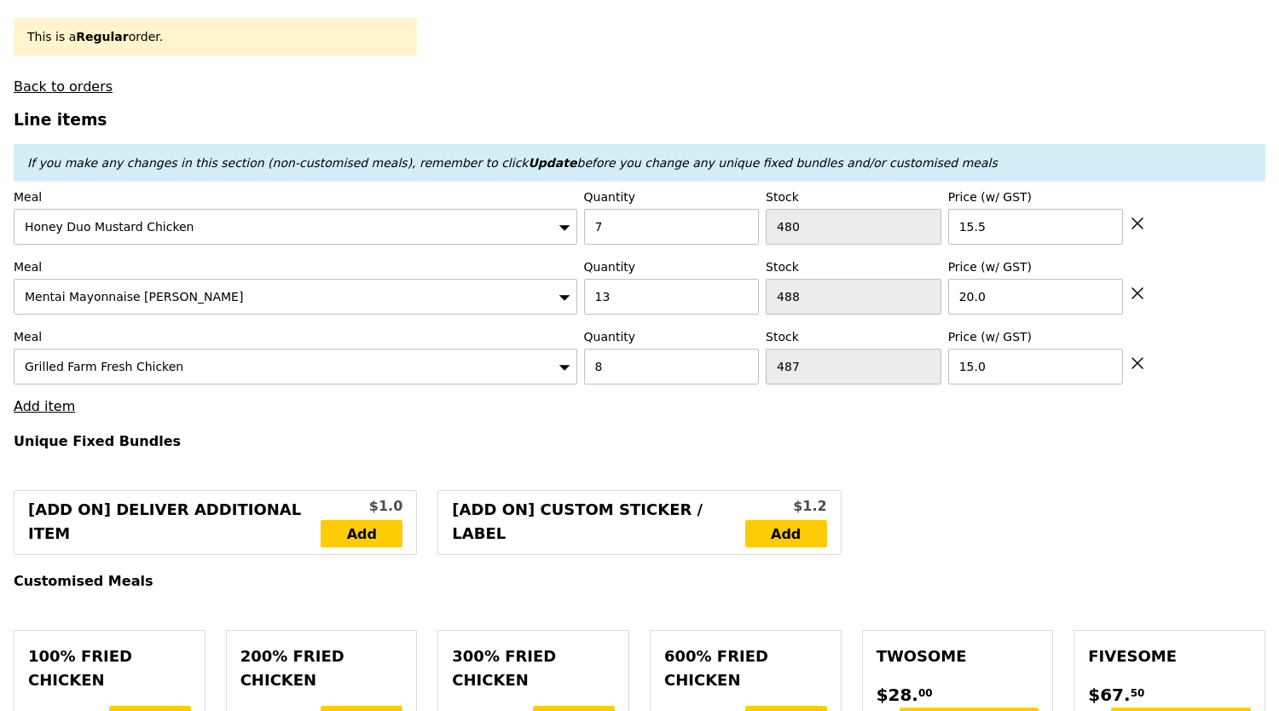
type input "492.45"
type input "Confirm"
click at [43, 398] on link "Add item" at bounding box center [44, 406] width 61 height 16
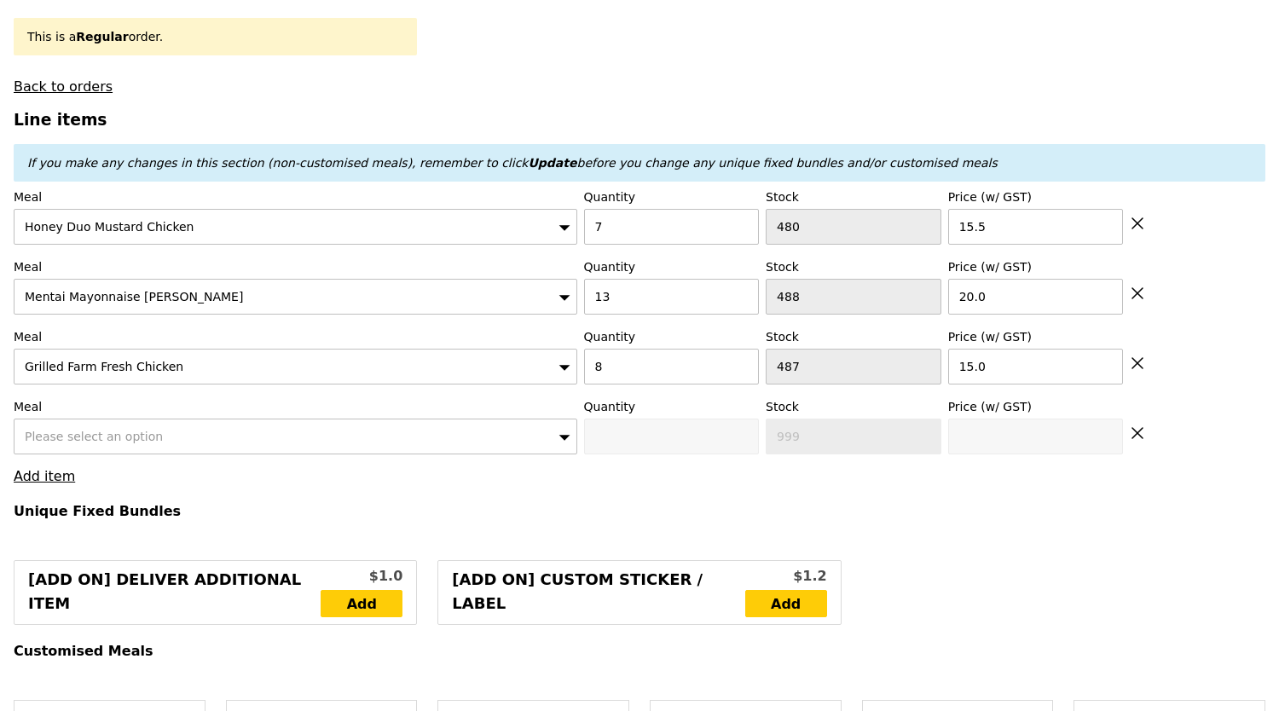
click at [112, 437] on div "Please select an option" at bounding box center [296, 437] width 564 height 36
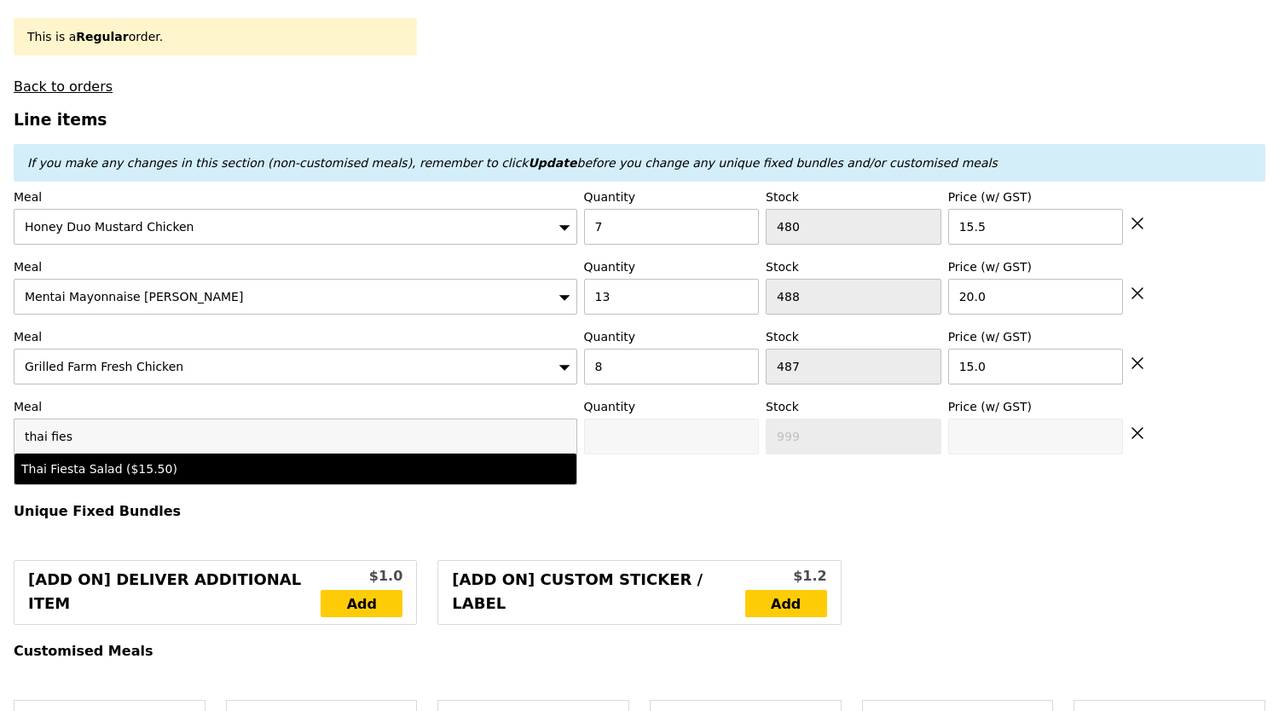
type input "thai fies"
click at [117, 454] on li "Thai Fiesta Salad ($15.50)" at bounding box center [295, 469] width 562 height 31
type input "Confirm anyway"
type input "0"
type input "498"
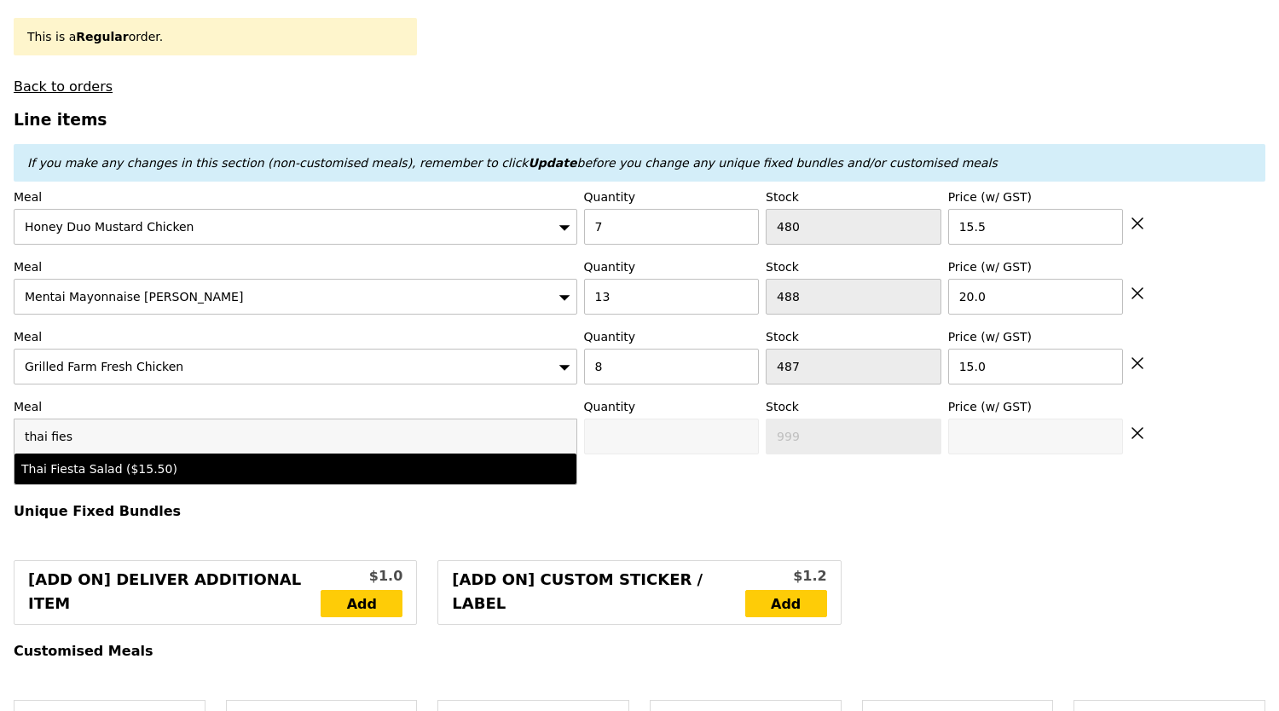
type input "15.5"
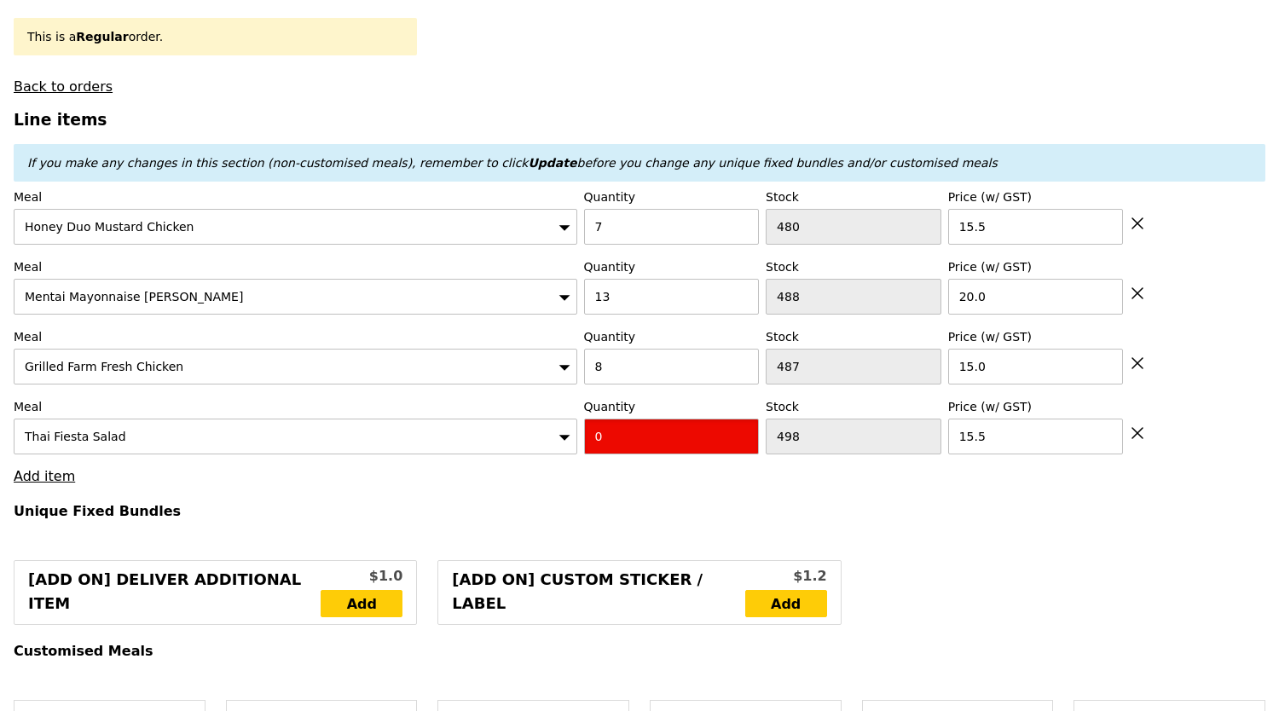
click at [622, 425] on input "0" at bounding box center [672, 437] width 176 height 36
type input "Confirm"
click at [622, 425] on input "1" at bounding box center [672, 437] width 176 height 36
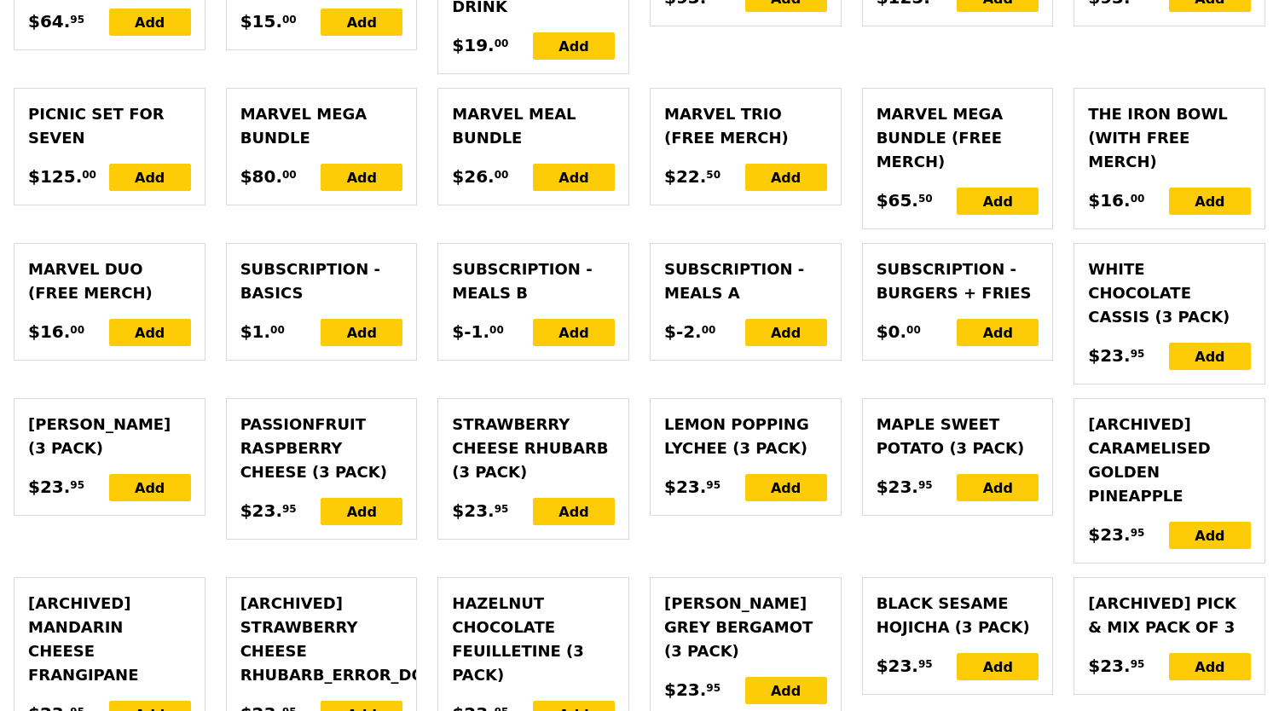
scroll to position [4422, 0]
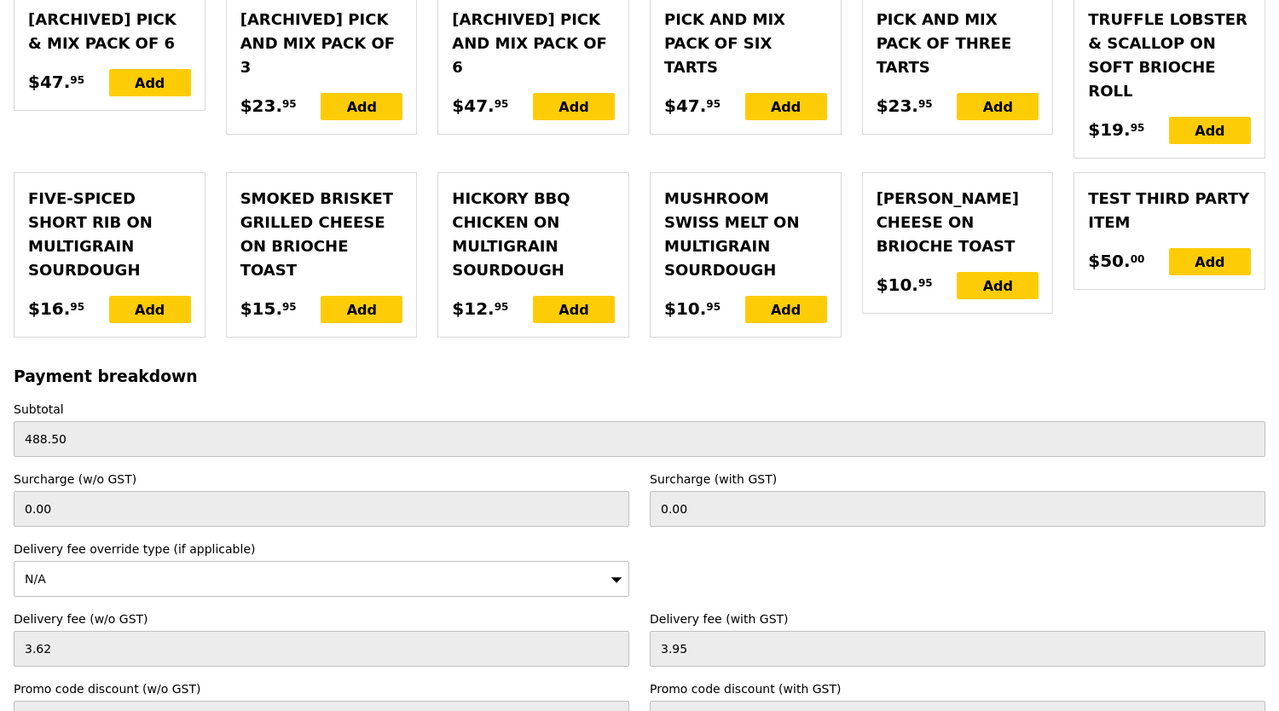
type input "1"
type input "Loading..."
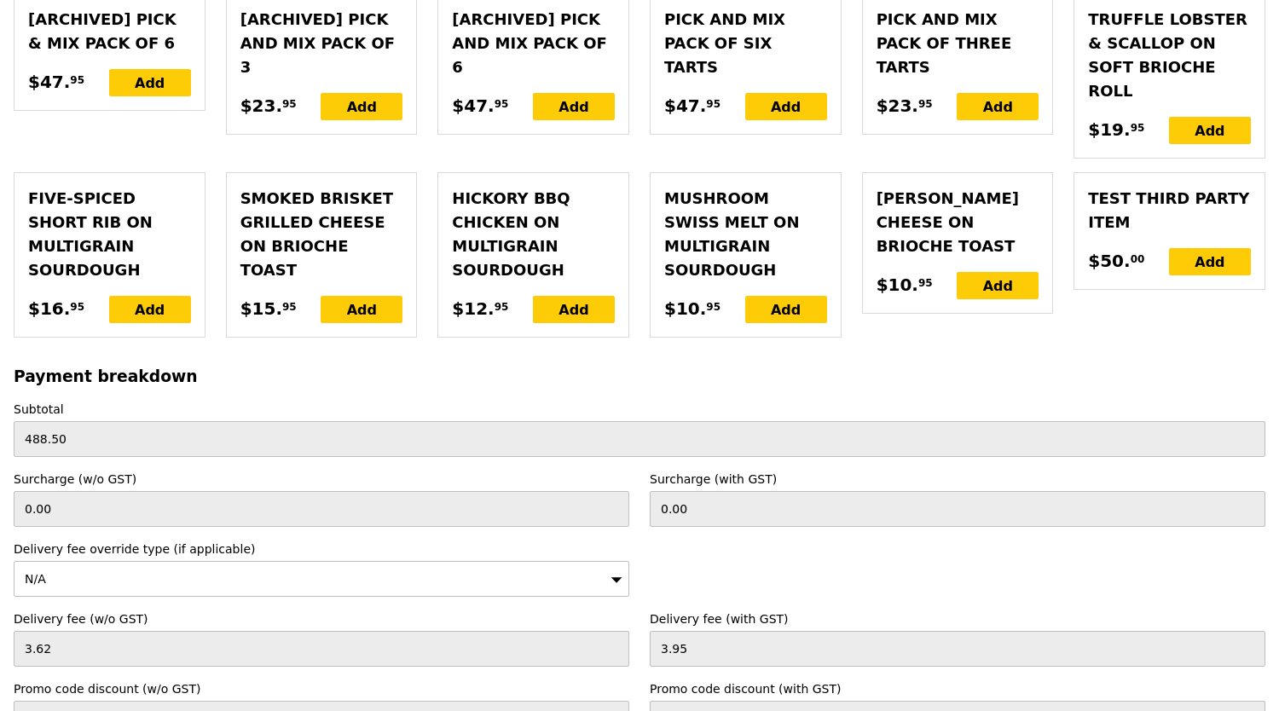
checkbox input "true"
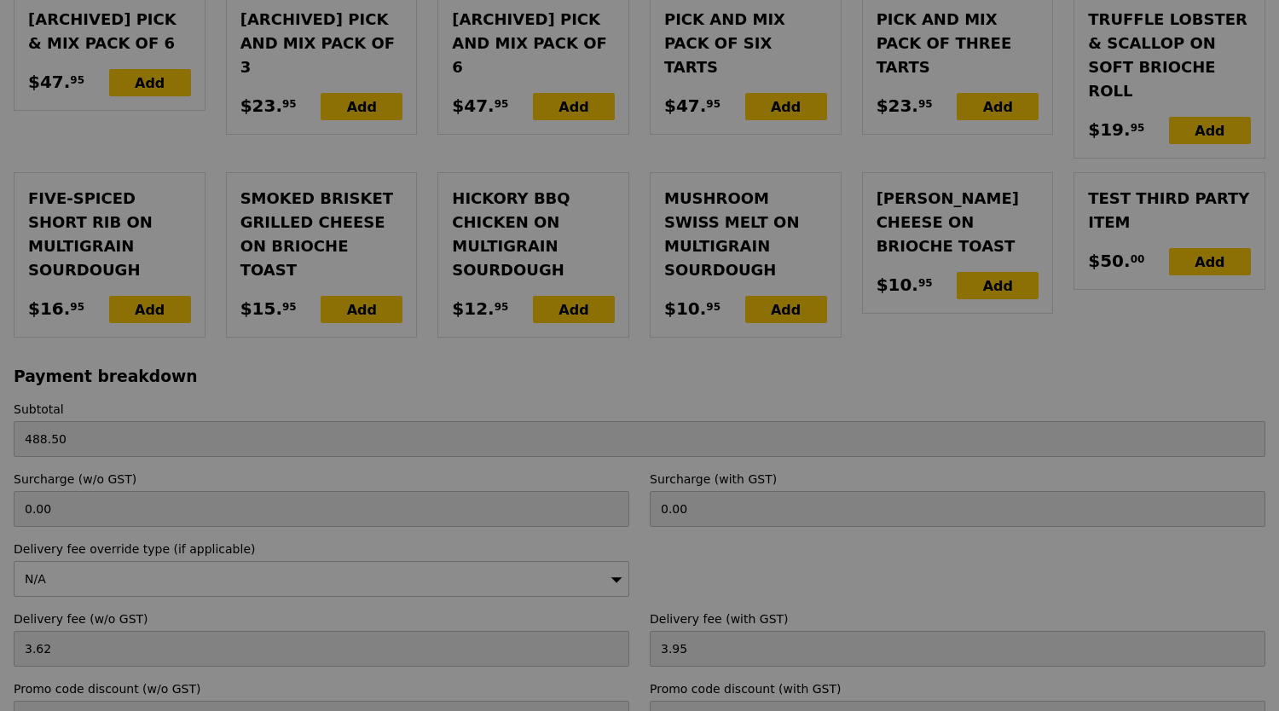
type input "504.00"
type input "507.95"
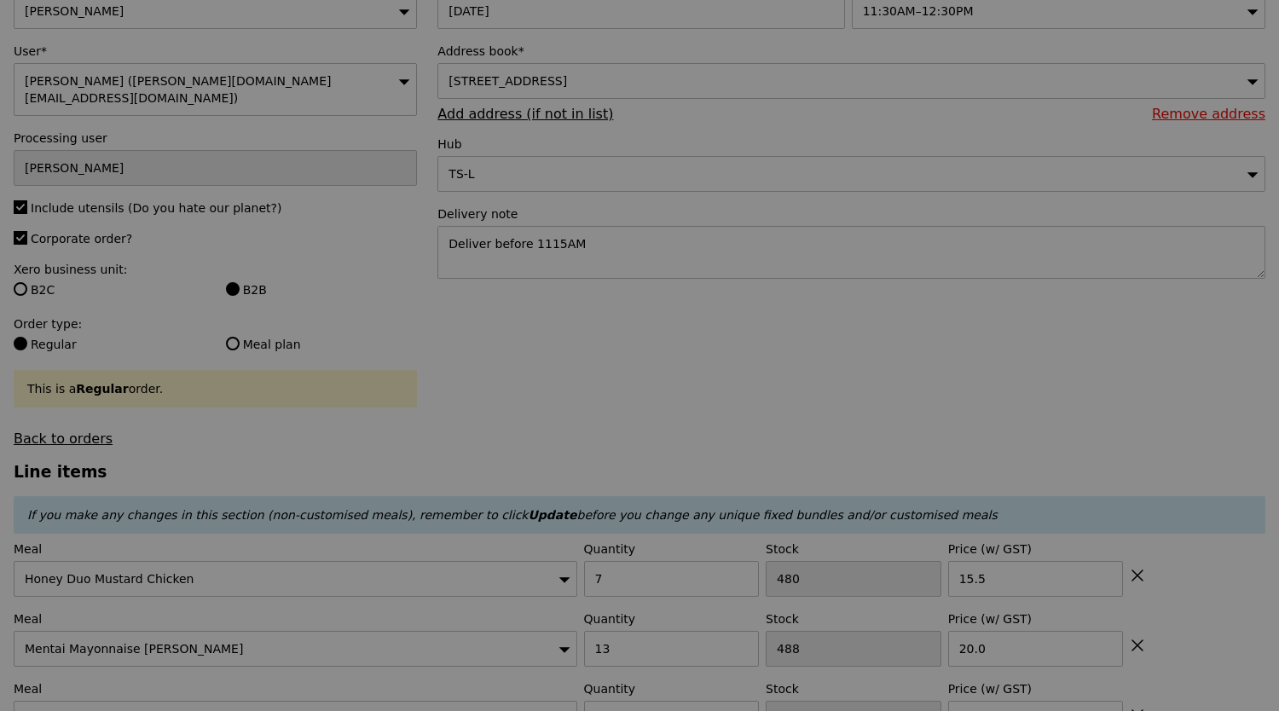
scroll to position [0, 0]
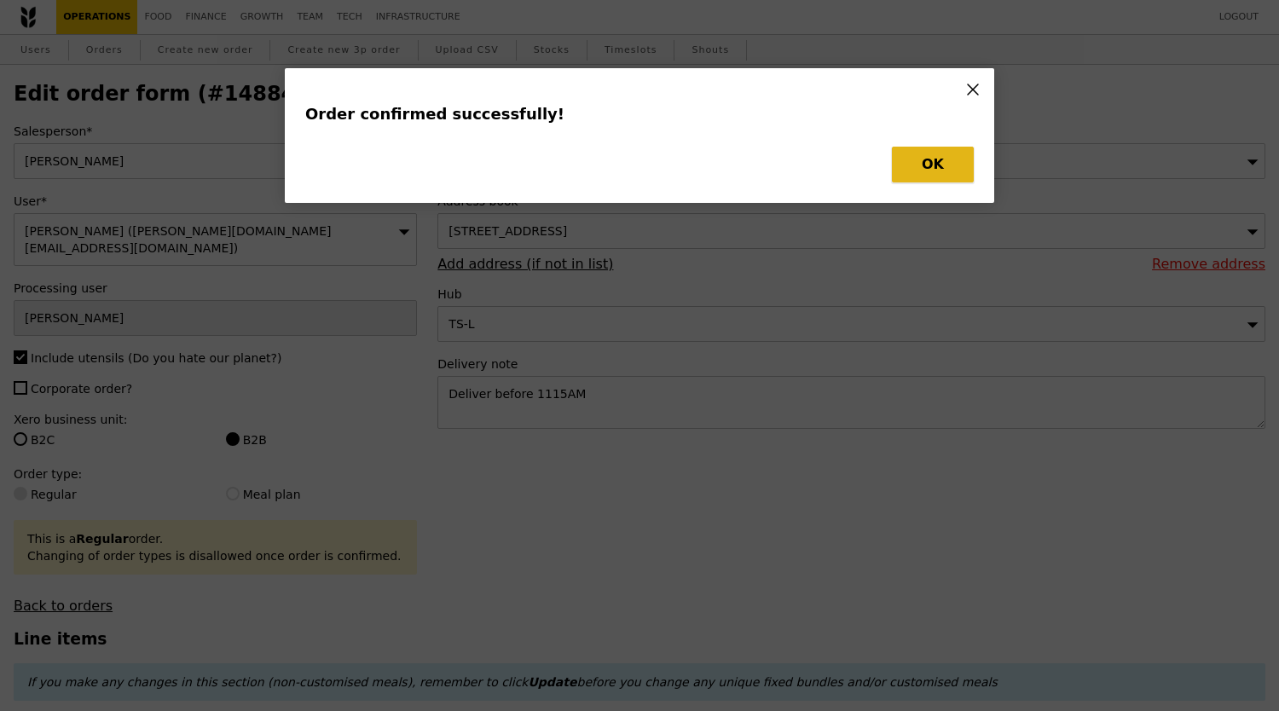
click at [933, 156] on button "OK" at bounding box center [933, 165] width 82 height 36
type input "Loading..."
checkbox input "false"
type input "1"
type input "498"
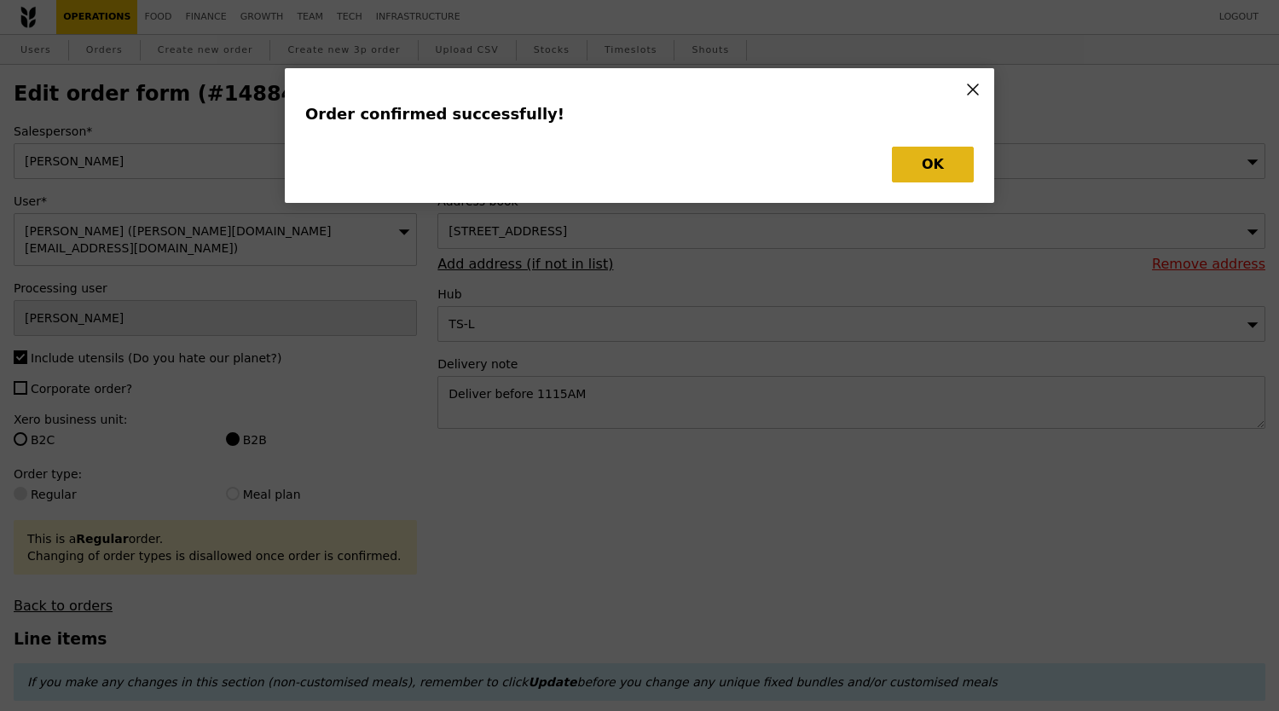
type input "15.50"
type input "8"
type input "487"
type input "15.00"
type input "13"
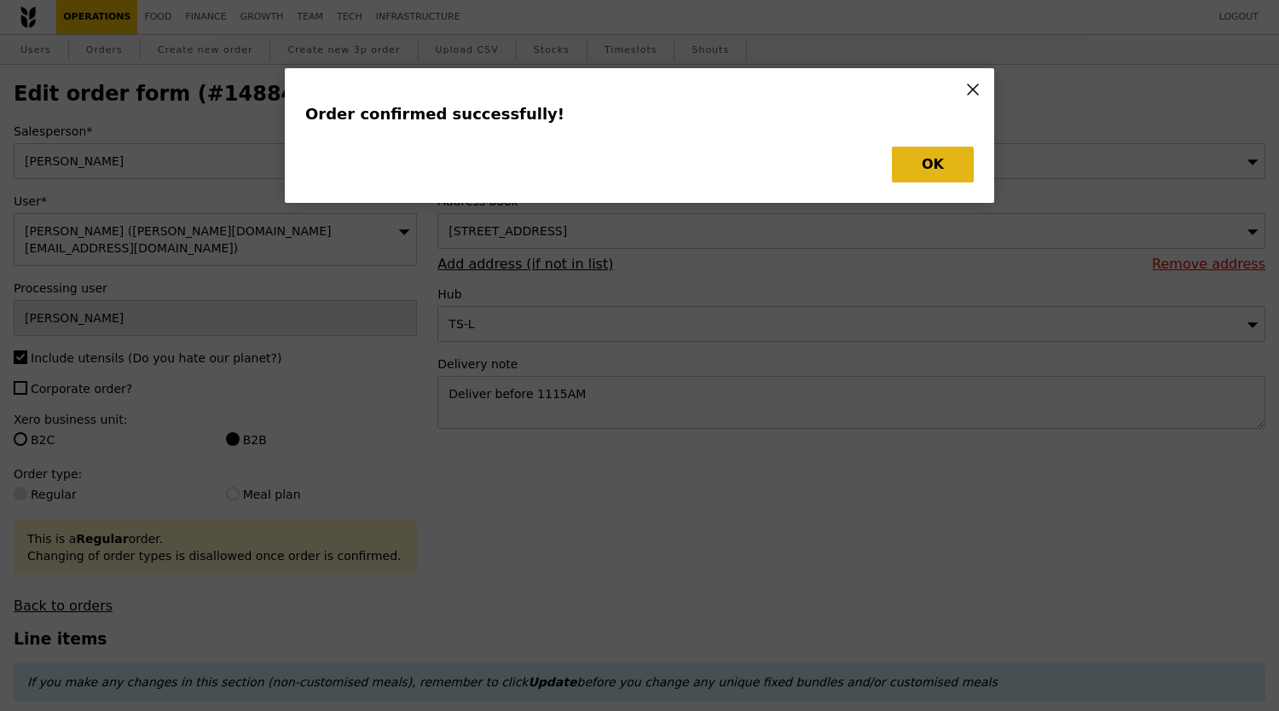
type input "488"
type input "20.00"
type input "7"
type input "480"
type input "15.50"
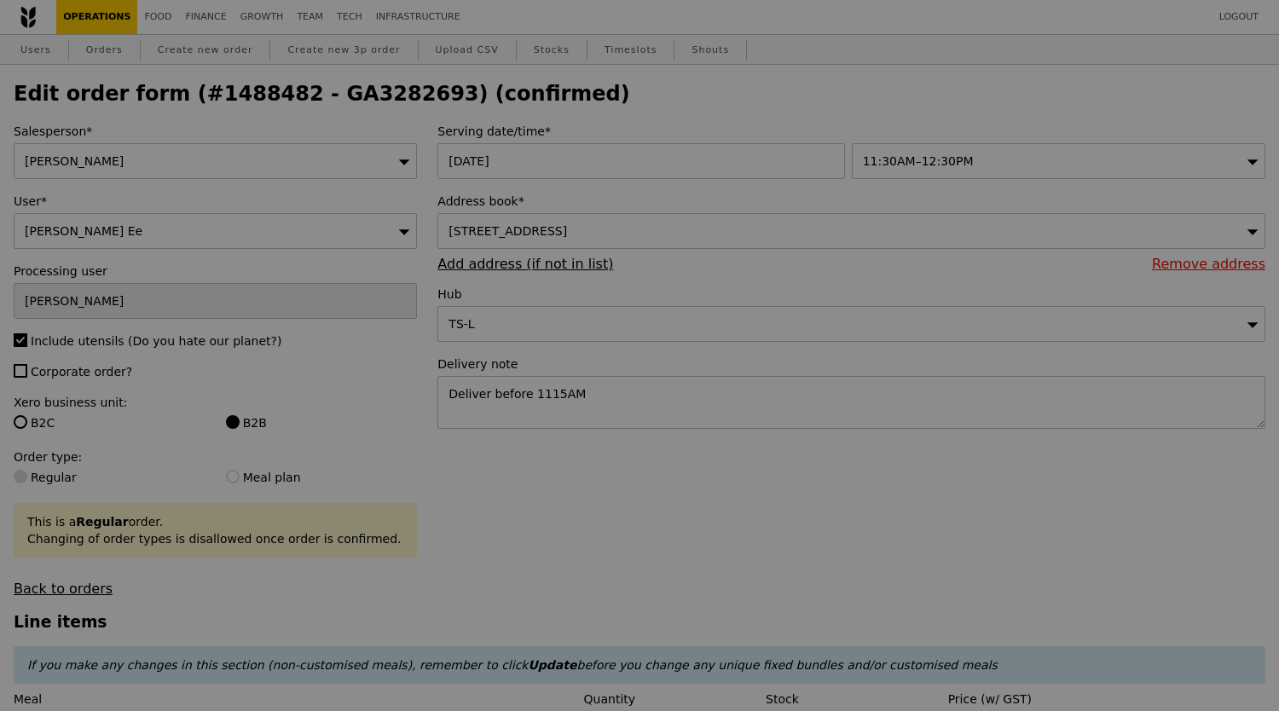
type input "497"
type input "479"
type input "475"
type input "473"
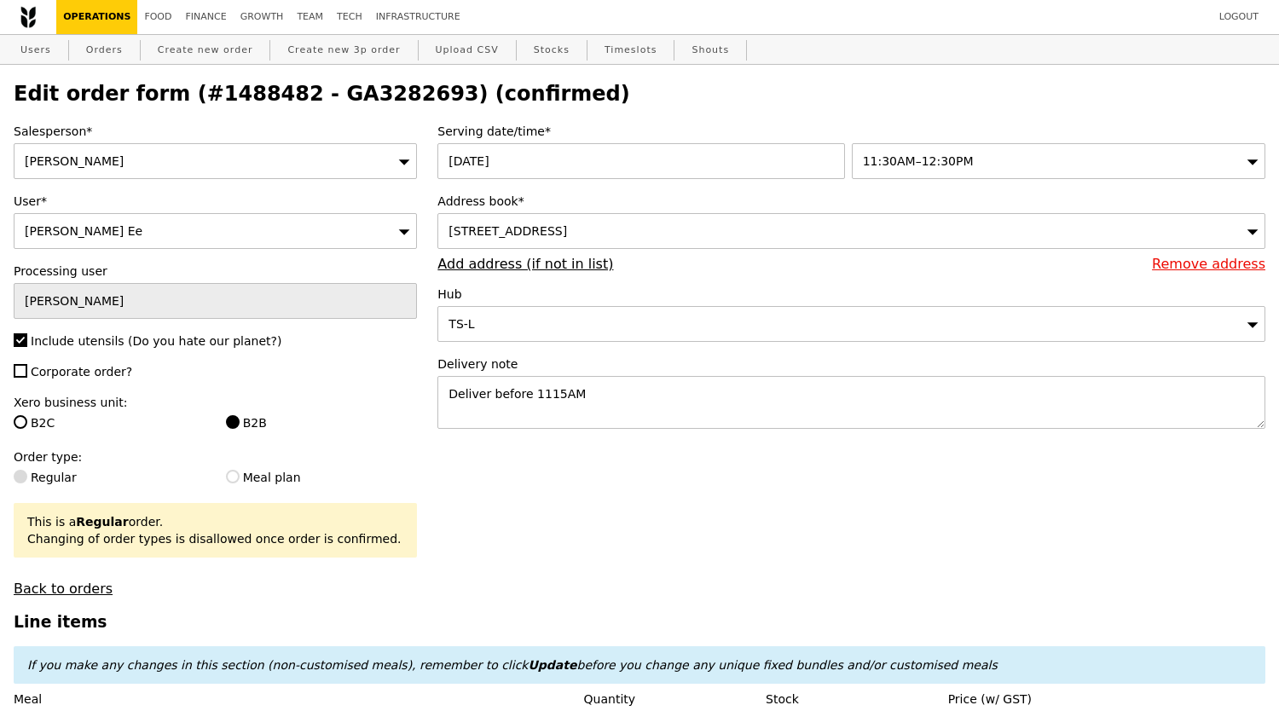
type input "Update"
drag, startPoint x: 292, startPoint y: 101, endPoint x: 401, endPoint y: 97, distance: 109.2
click at [401, 97] on h2 "Edit order form (#1488482 - GA3282693) (confirmed)" at bounding box center [640, 94] width 1252 height 24
copy h2 "GA3282693"
click at [118, 55] on link "Orders" at bounding box center [104, 50] width 50 height 31
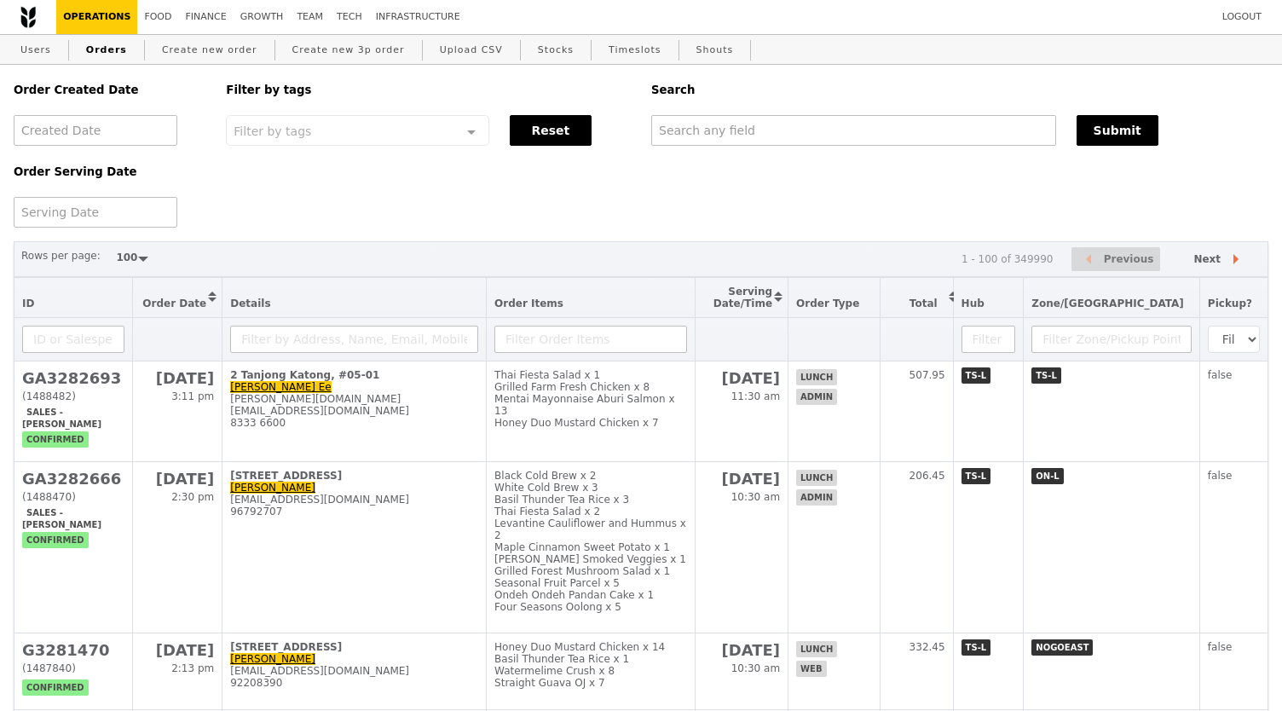
select select "100"
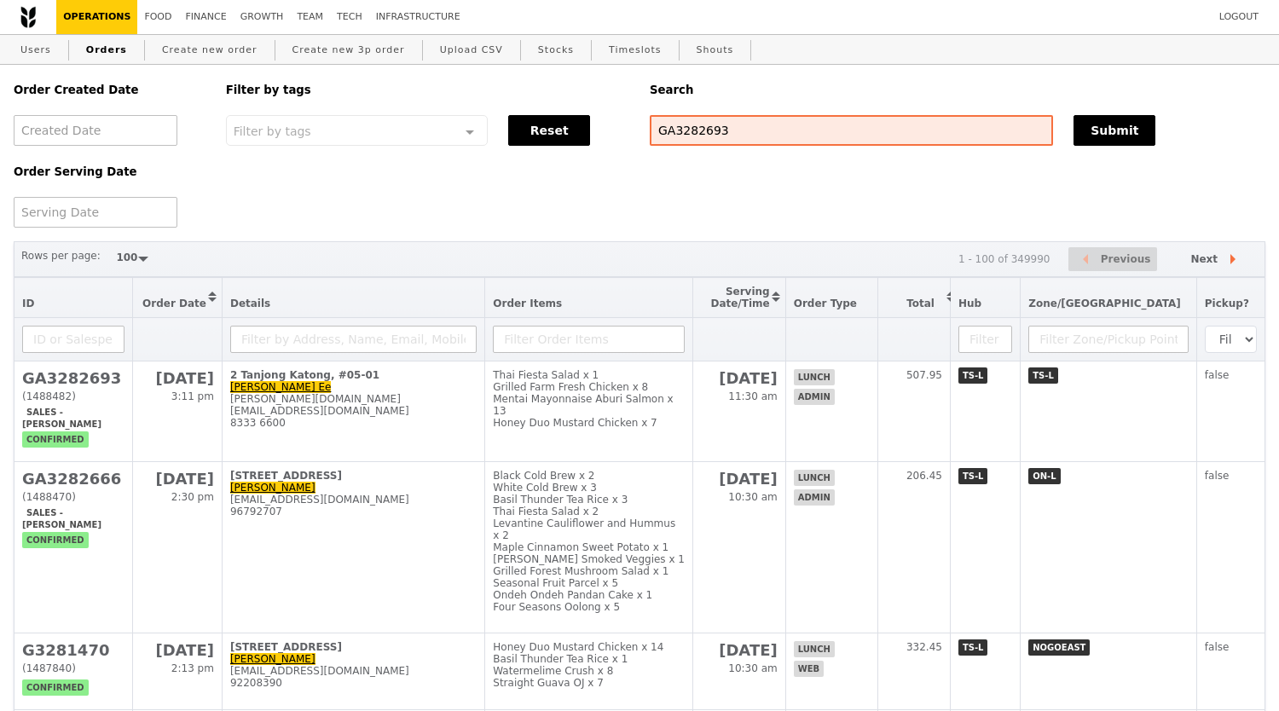
type input "GA3282693"
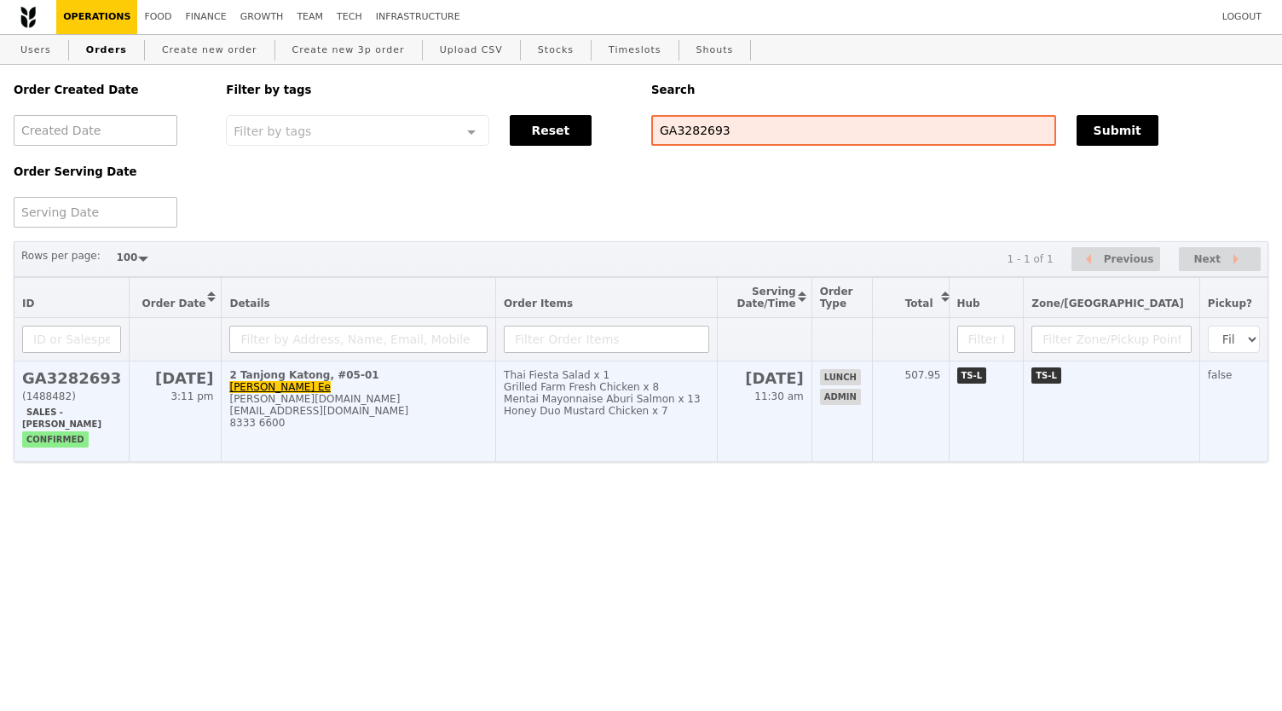
click at [872, 398] on td "lunch admin" at bounding box center [842, 412] width 61 height 101
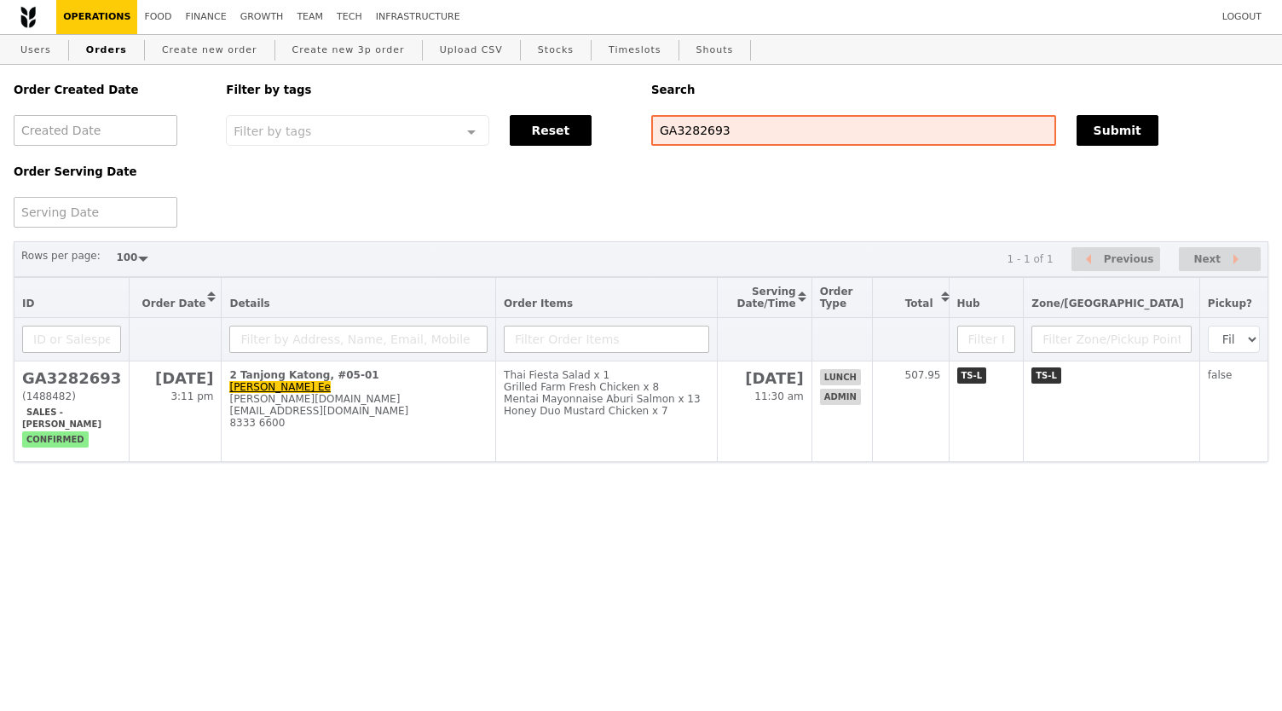
select select "100"
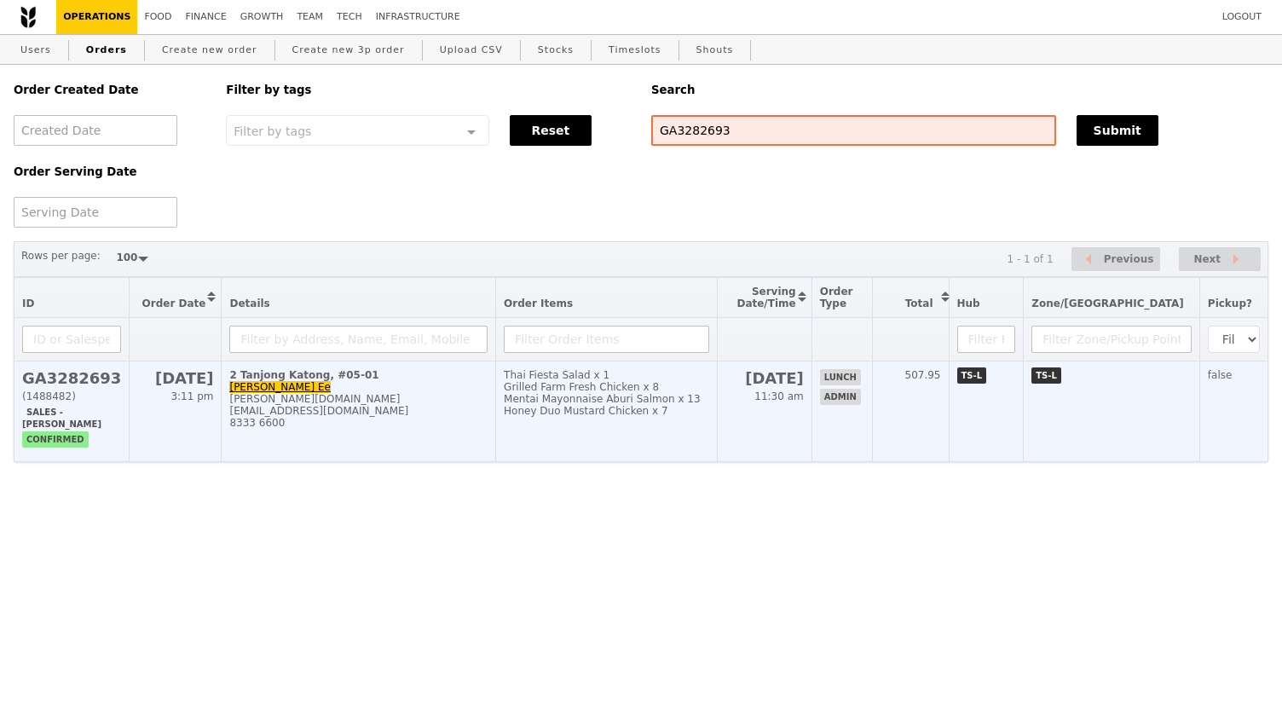
click at [674, 405] on div "Mentai Mayonnaise Aburi Salmon x 13" at bounding box center [606, 399] width 205 height 12
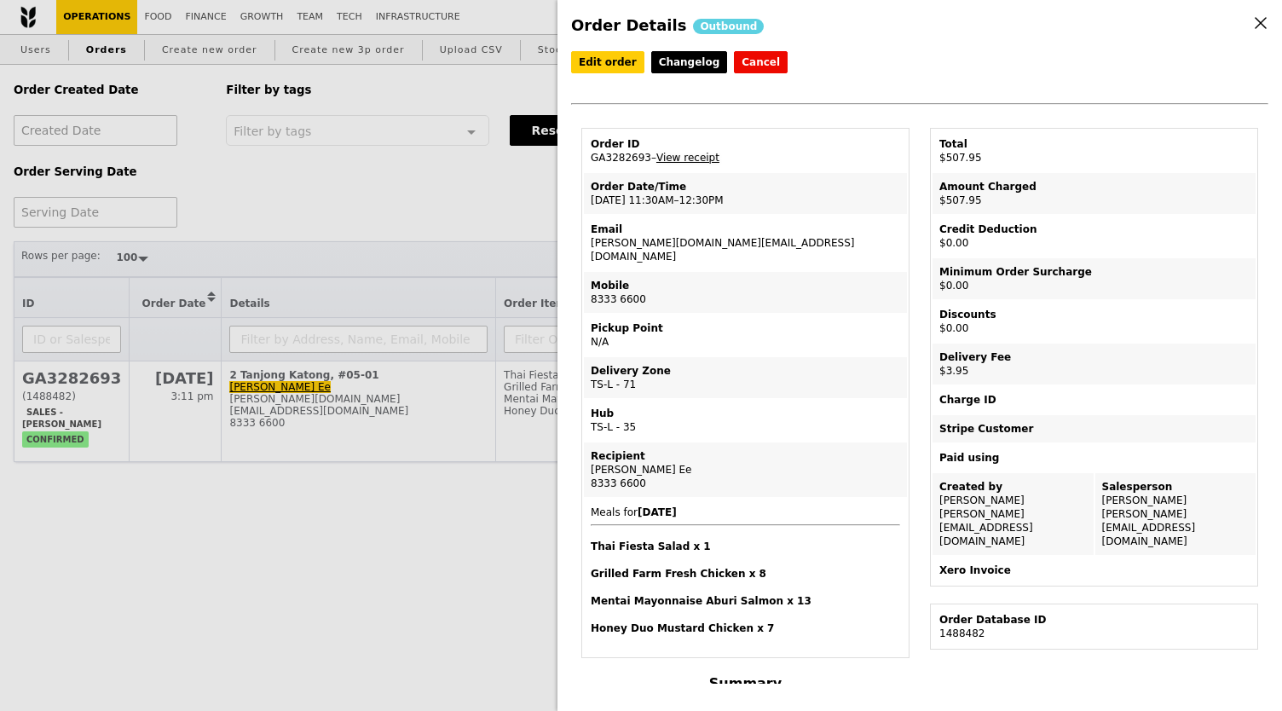
click at [690, 158] on link "View receipt" at bounding box center [688, 158] width 63 height 12
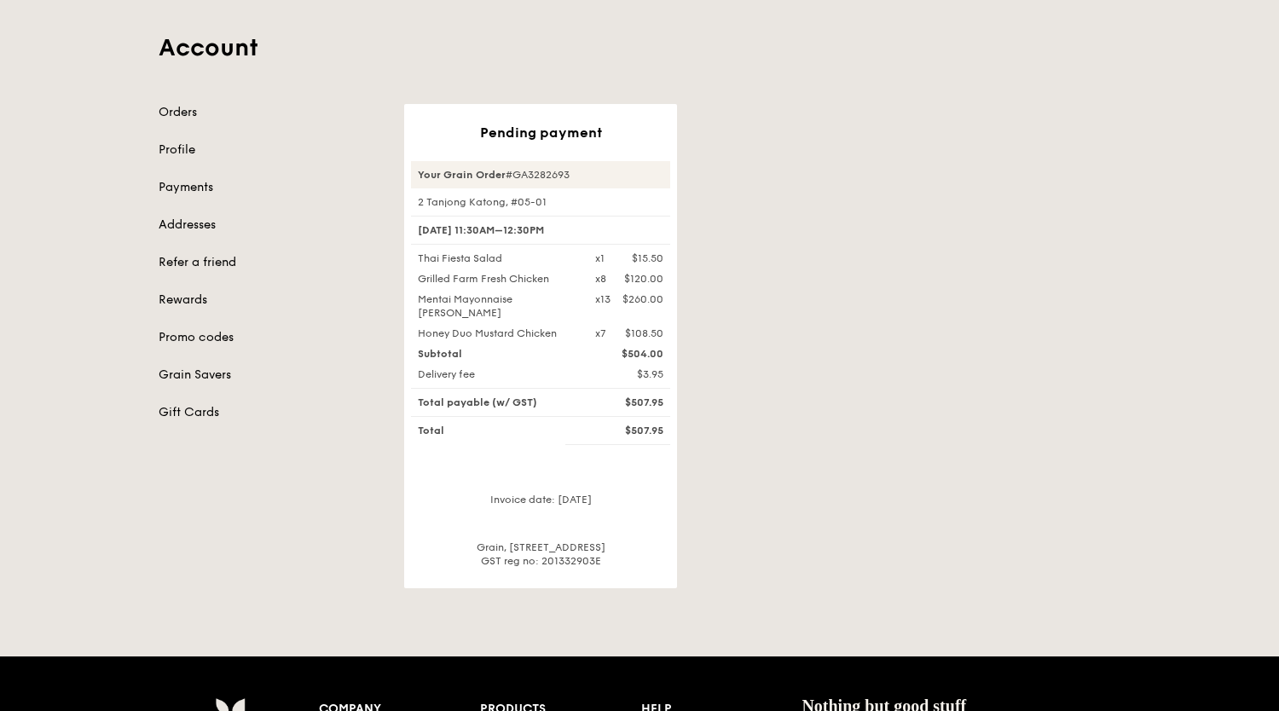
scroll to position [89, 0]
